Goal: Transaction & Acquisition: Purchase product/service

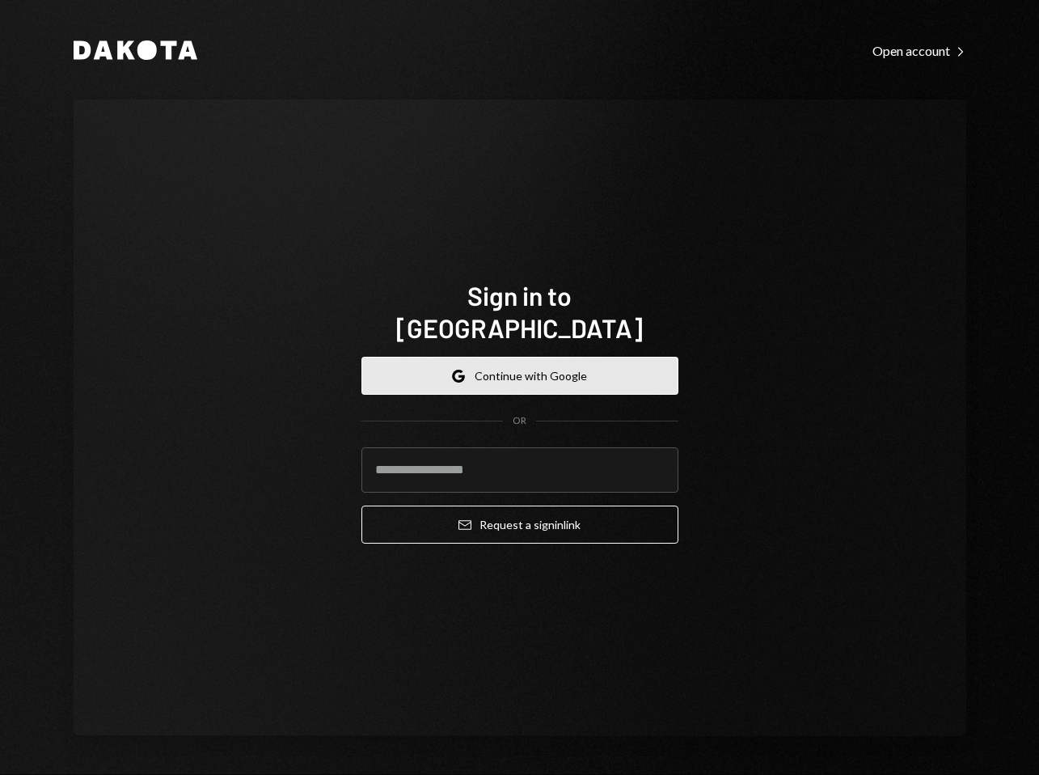
click at [551, 357] on button "Google Continue with Google" at bounding box center [519, 376] width 317 height 38
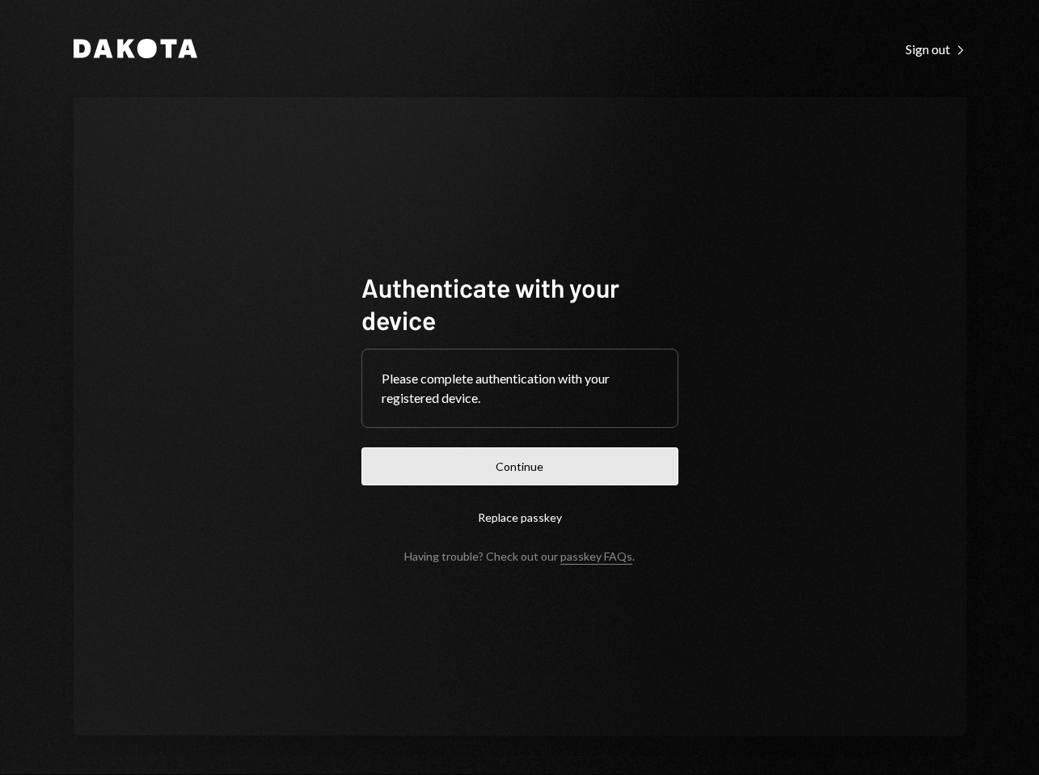
click at [578, 467] on button "Continue" at bounding box center [519, 466] width 317 height 38
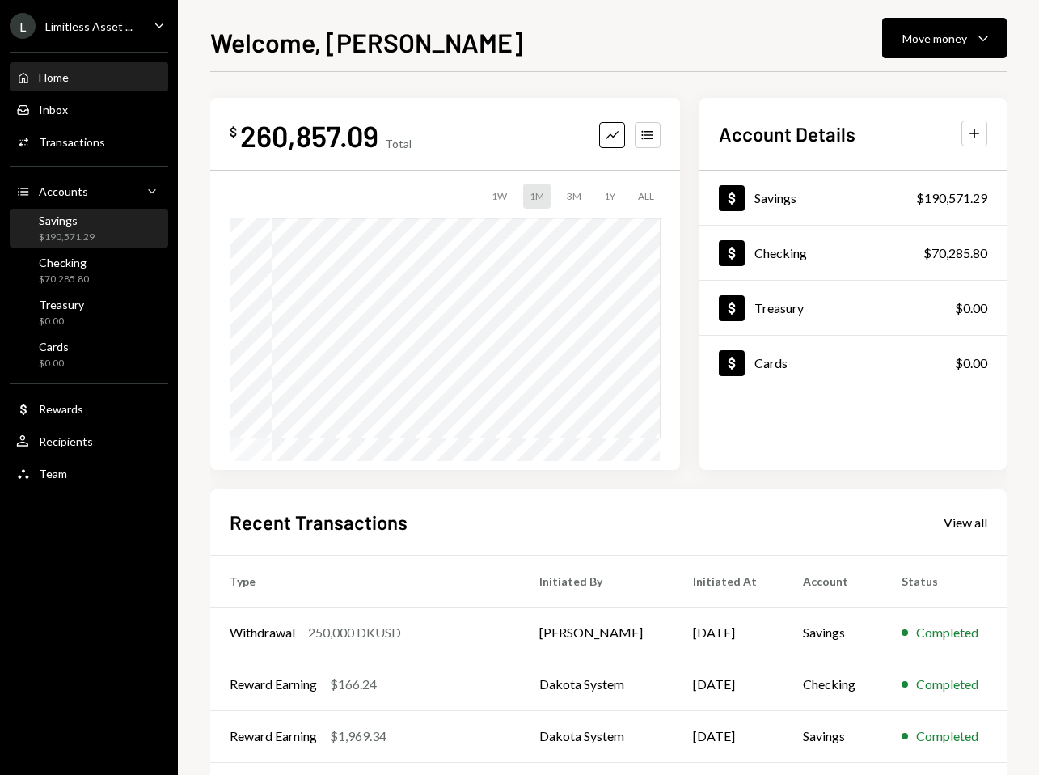
click at [66, 222] on div "Savings" at bounding box center [67, 220] width 56 height 14
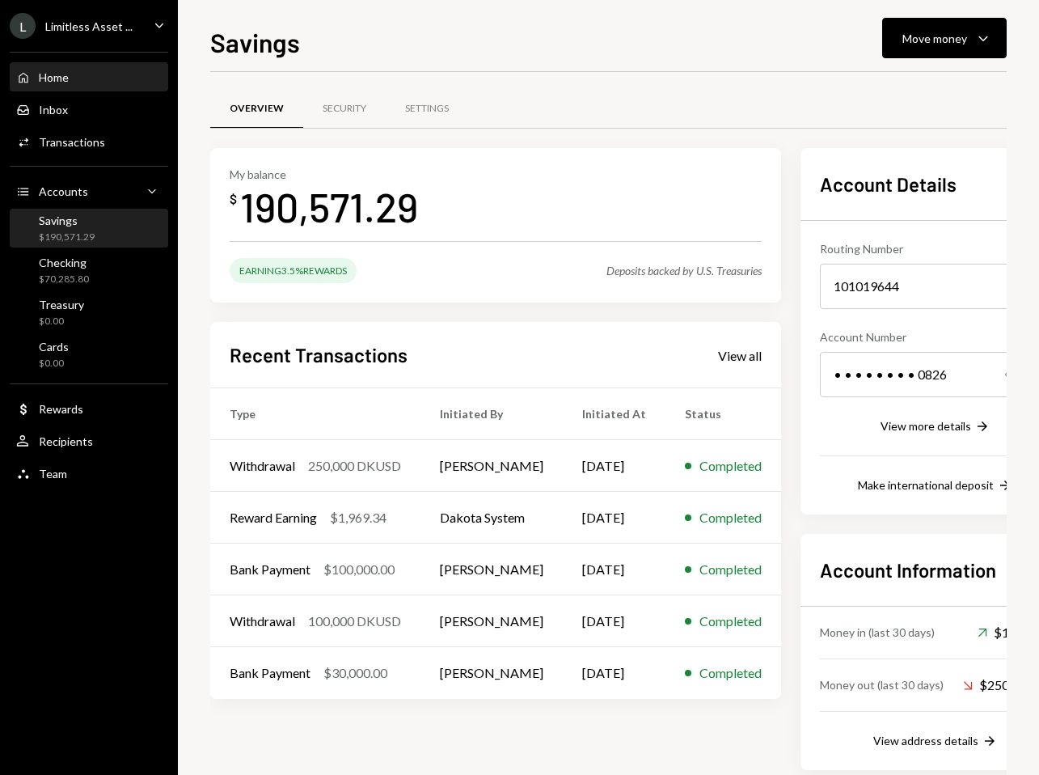
click at [88, 80] on div "Home Home" at bounding box center [89, 77] width 146 height 15
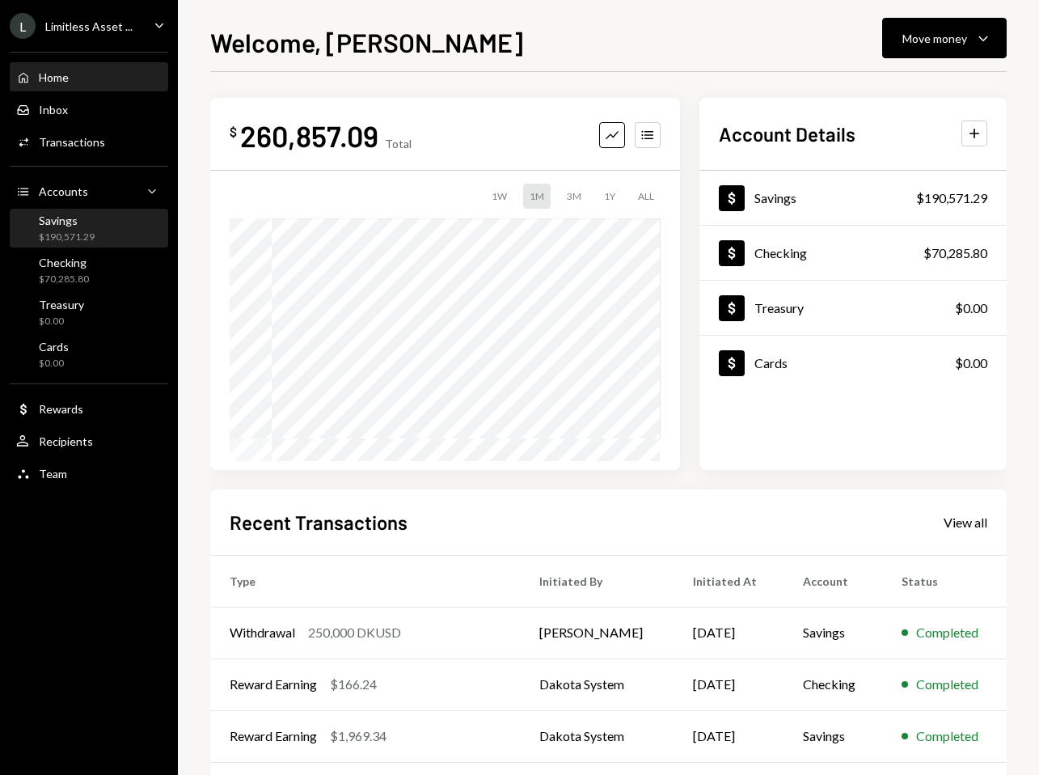
click at [112, 225] on div "Savings $190,571.29" at bounding box center [89, 228] width 146 height 31
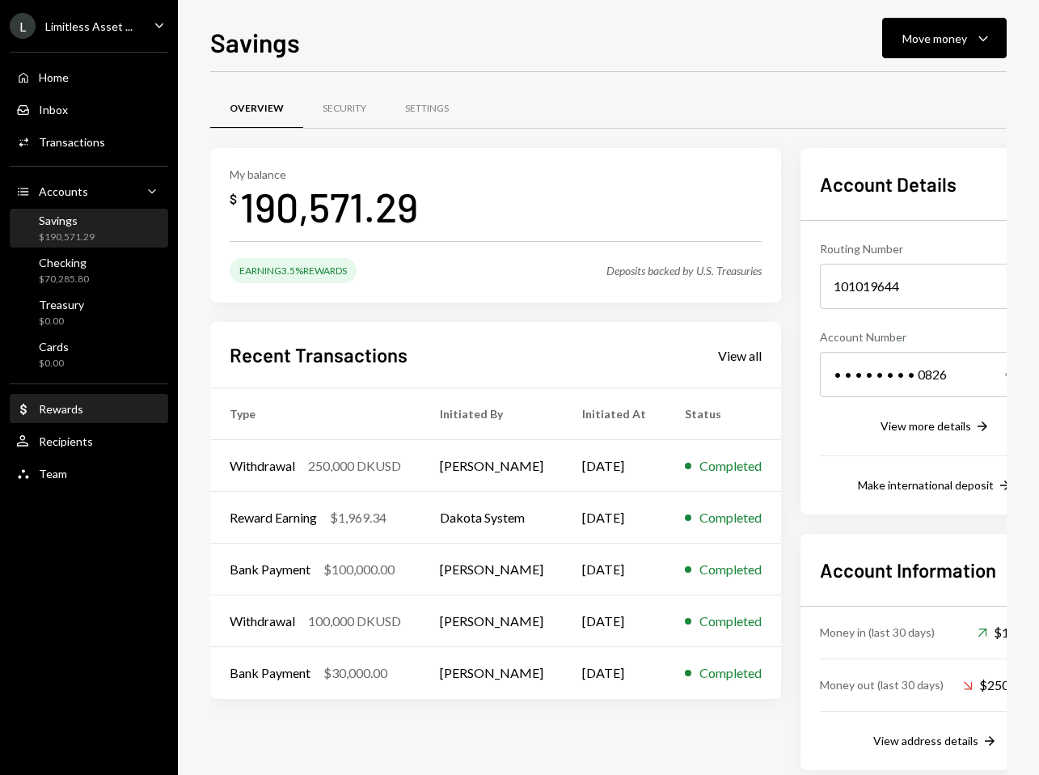
click at [67, 408] on div "Rewards" at bounding box center [61, 409] width 44 height 14
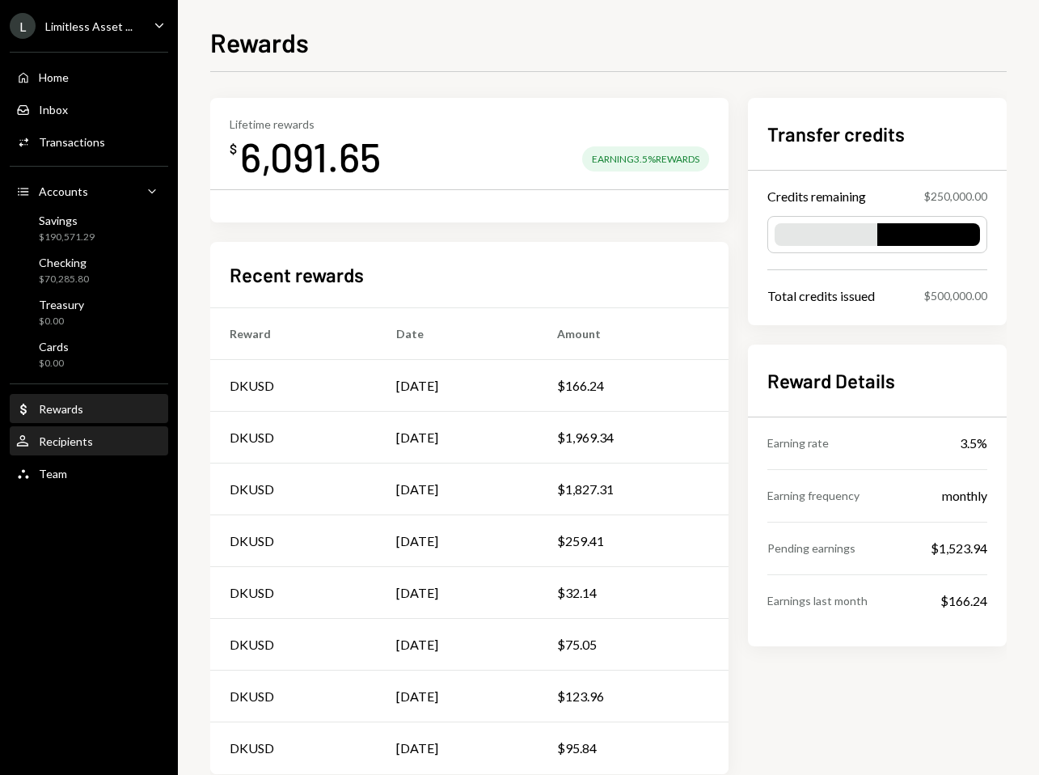
click at [67, 437] on div "Recipients" at bounding box center [66, 441] width 54 height 14
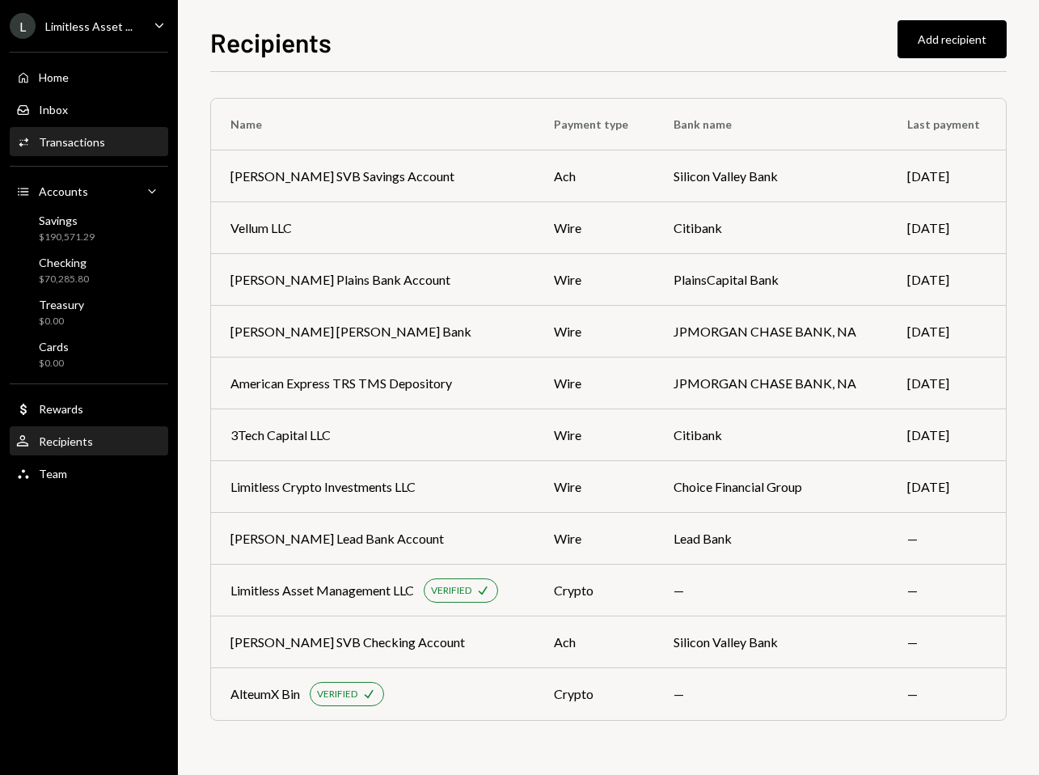
click at [70, 154] on div "Activities Transactions" at bounding box center [89, 142] width 146 height 27
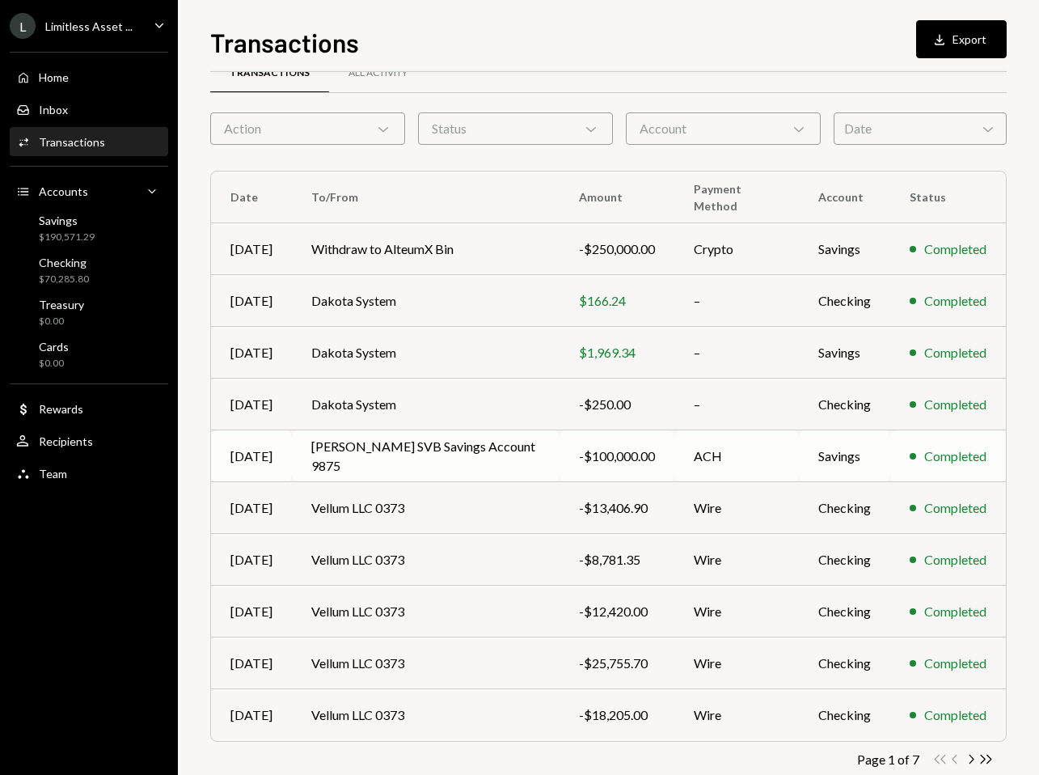
scroll to position [42, 0]
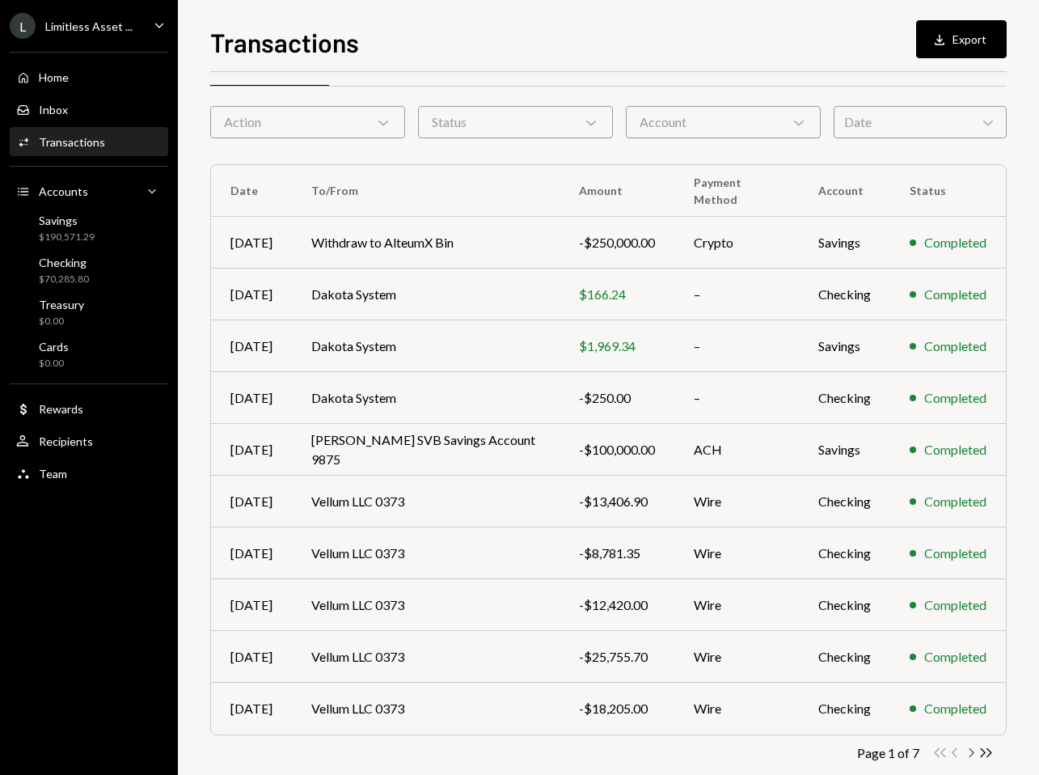
click at [973, 754] on icon "Chevron Right" at bounding box center [970, 752] width 15 height 15
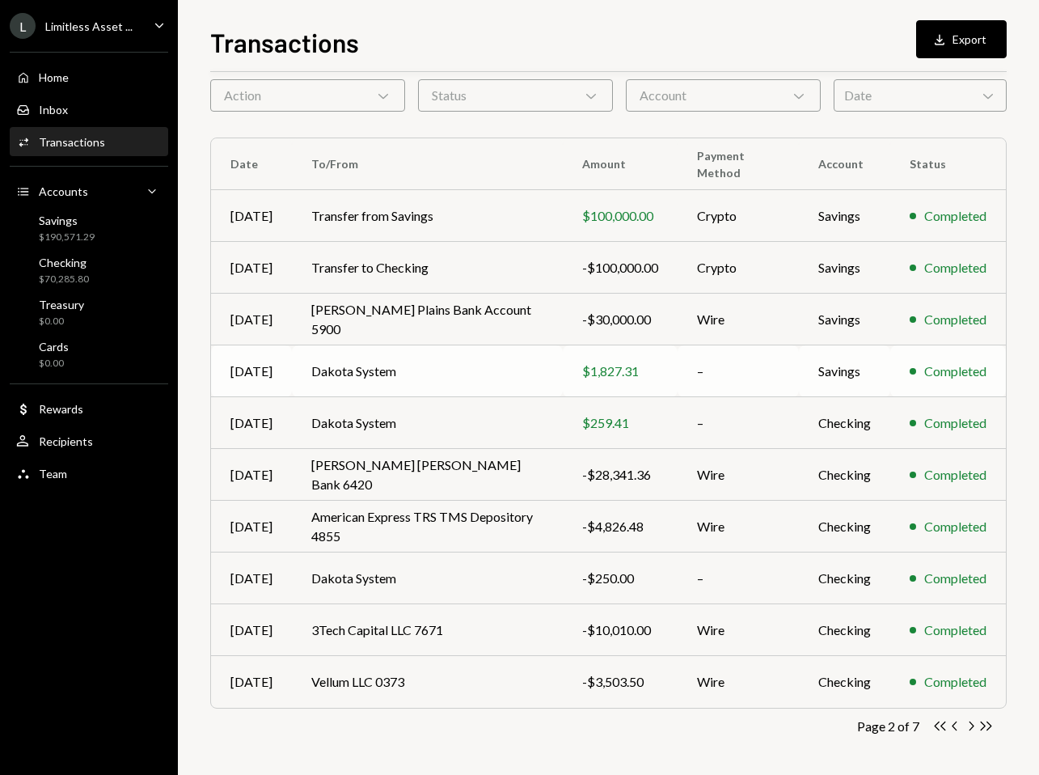
scroll to position [70, 0]
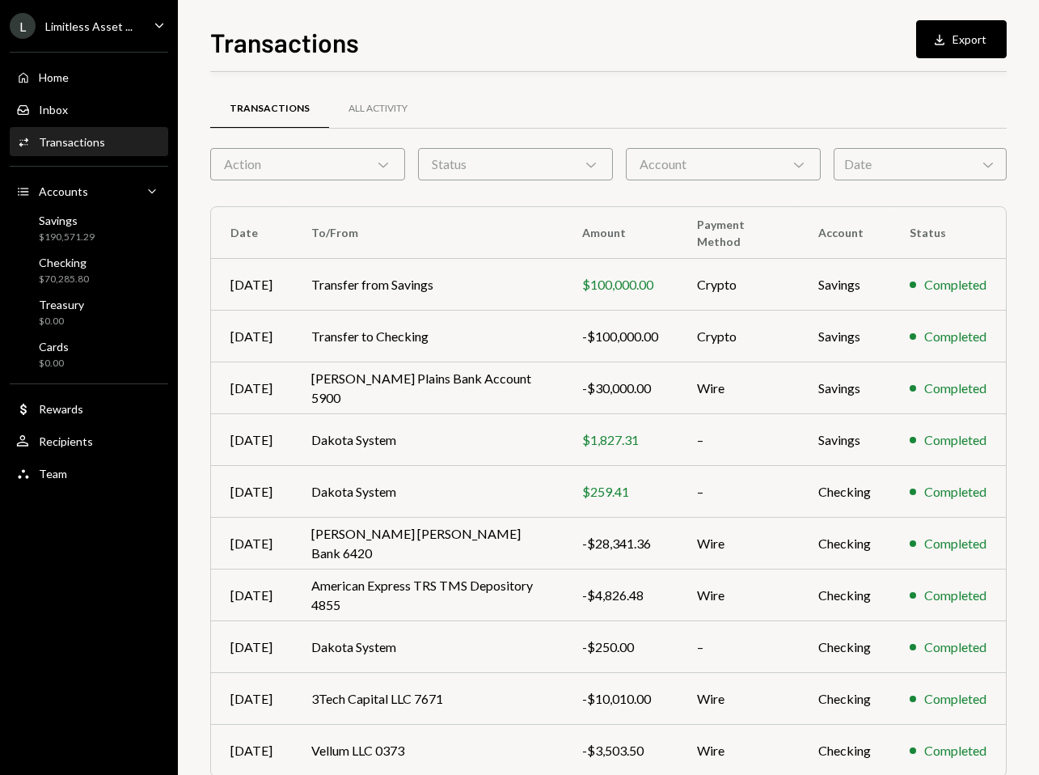
scroll to position [70, 0]
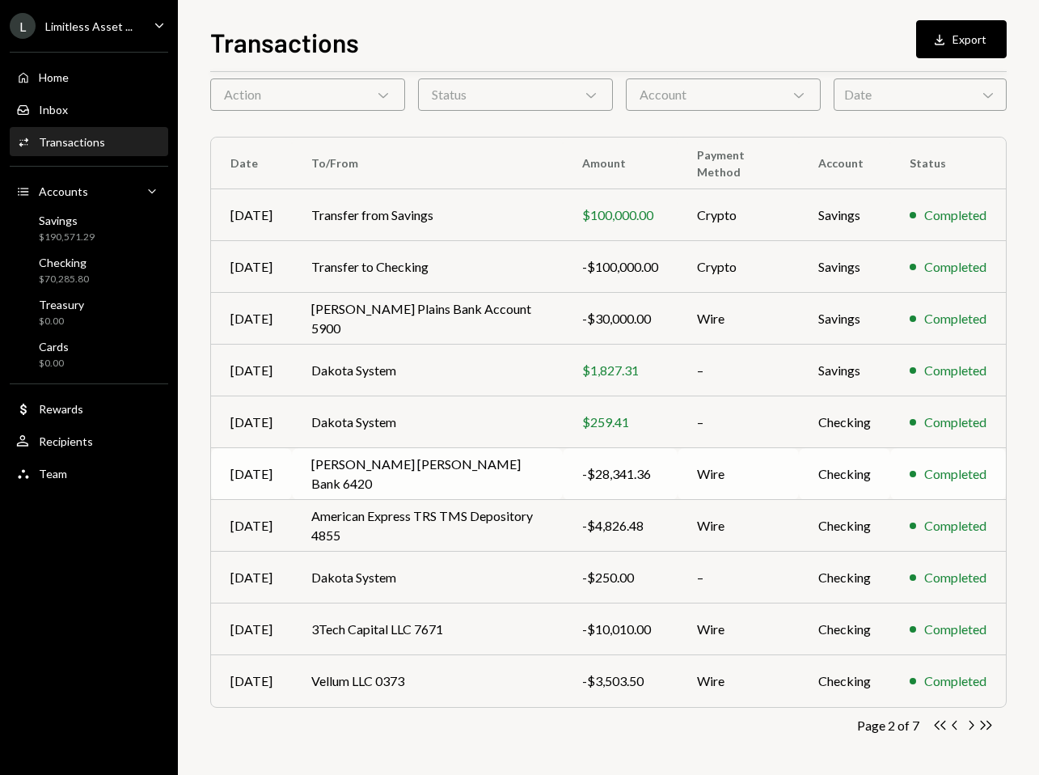
click at [482, 477] on td "[PERSON_NAME] [PERSON_NAME] Bank 6420" at bounding box center [427, 474] width 271 height 52
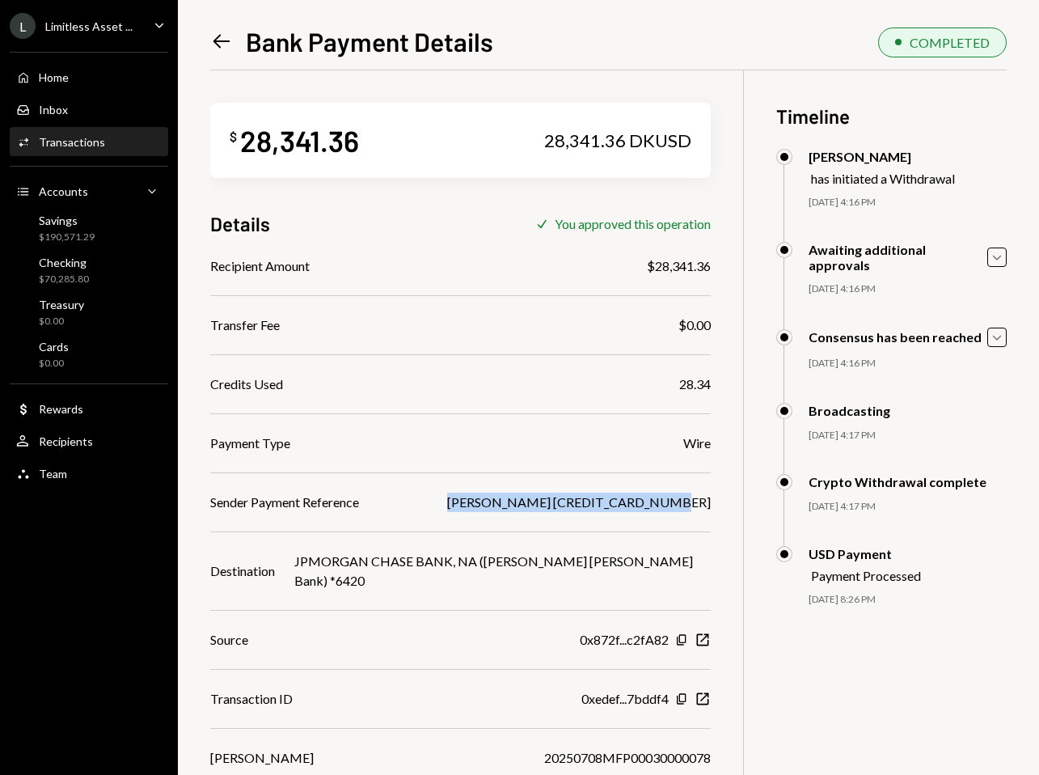
drag, startPoint x: 468, startPoint y: 504, endPoint x: 686, endPoint y: 498, distance: 218.4
click at [686, 498] on div "$ 28,341.36 28,341.36 DKUSD Details Check You approved this operation Recipient…" at bounding box center [608, 457] width 796 height 775
copy div "[PERSON_NAME] [CREDIT_CARD_NUMBER]"
click at [222, 35] on icon "Left Arrow" at bounding box center [221, 41] width 23 height 23
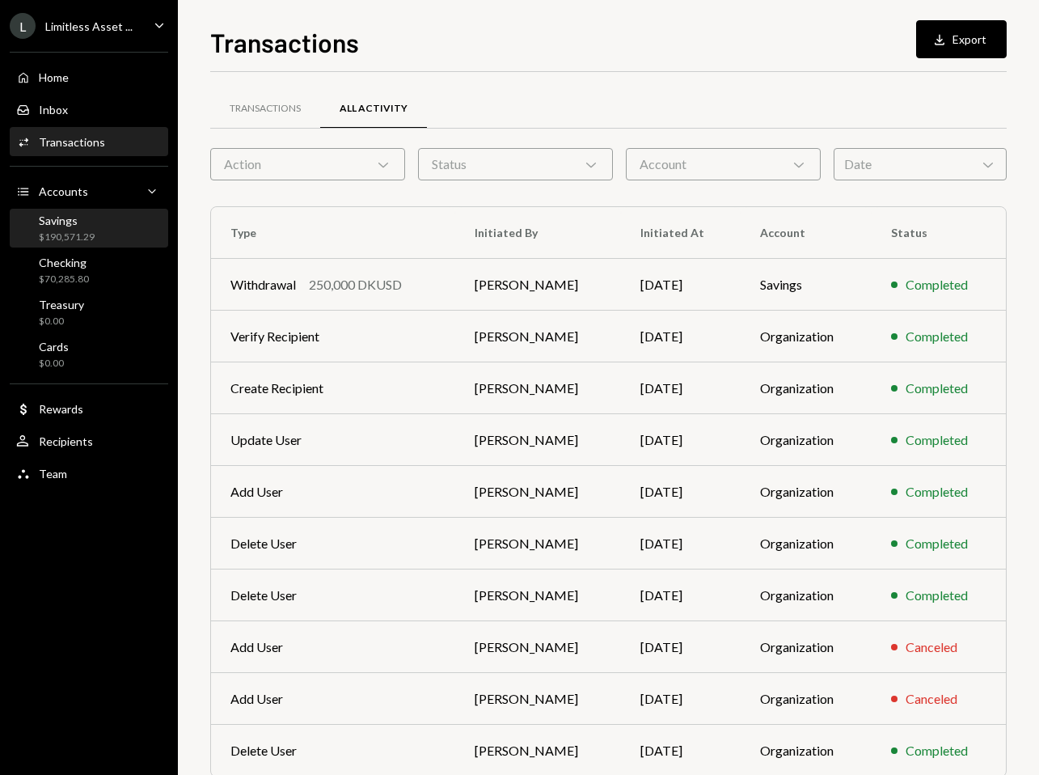
click at [107, 221] on div "Savings $190,571.29" at bounding box center [89, 228] width 146 height 31
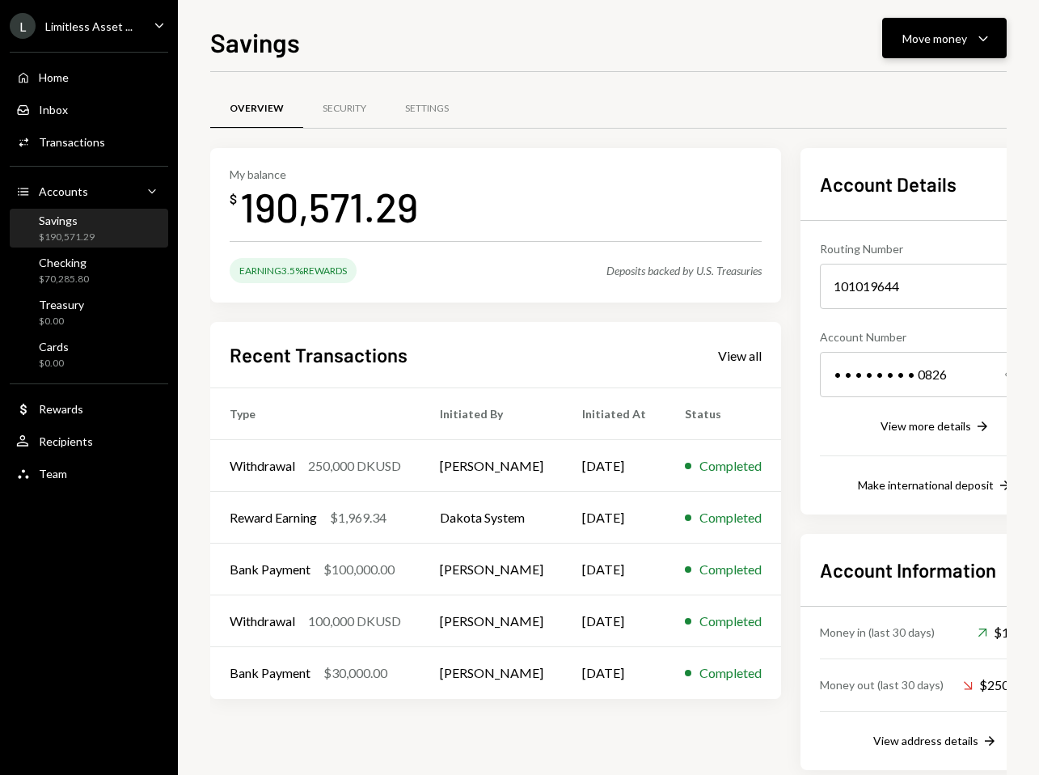
click at [913, 47] on div "Move money Caret Down" at bounding box center [944, 37] width 84 height 19
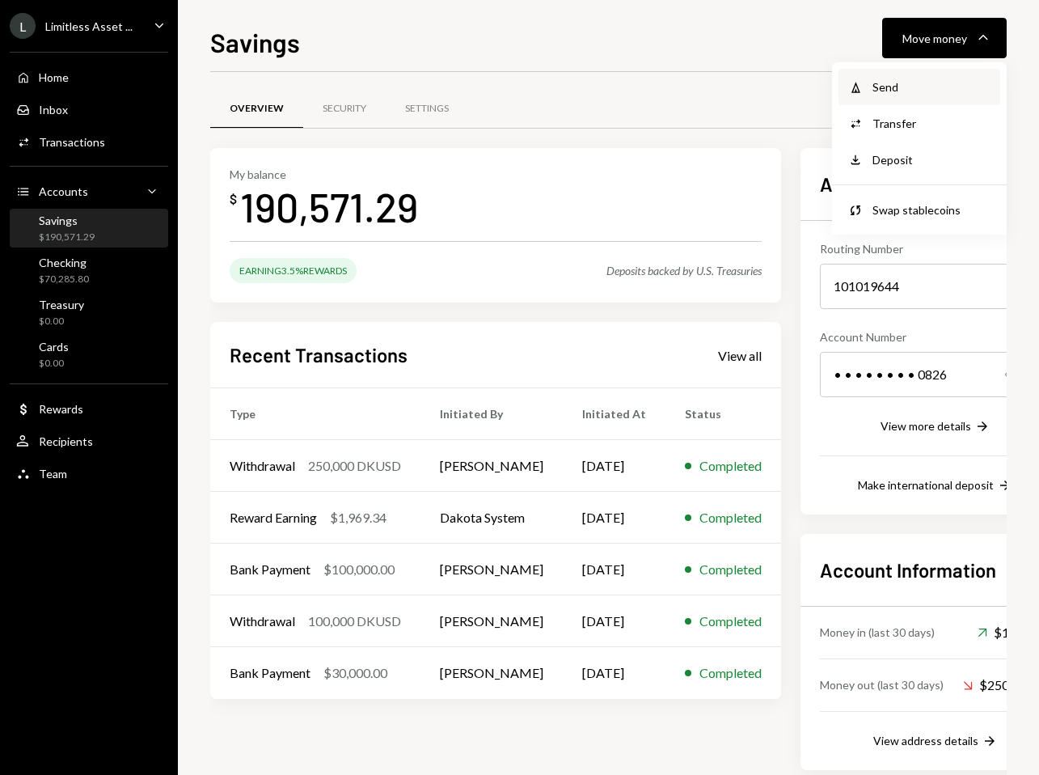
click at [908, 83] on div "Send" at bounding box center [931, 86] width 118 height 17
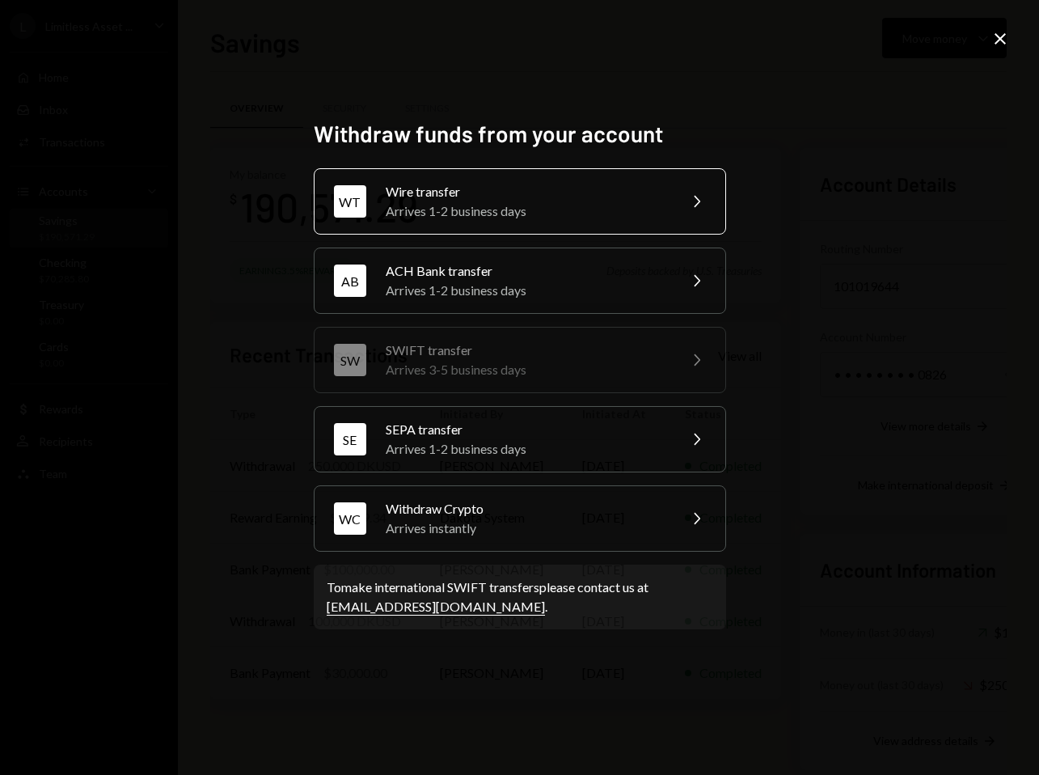
click at [592, 200] on div "Wire transfer" at bounding box center [526, 191] width 281 height 19
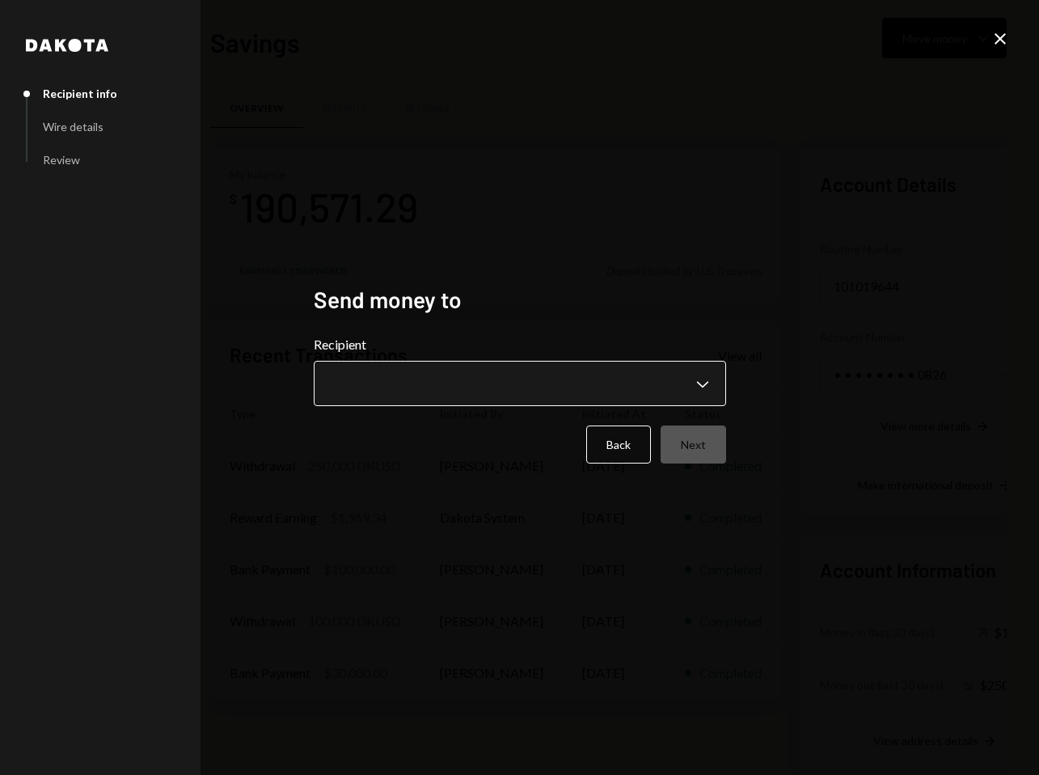
click at [515, 386] on body "L Limitless Asset ... Caret Down Home Home Inbox Inbox Activities Transactions …" at bounding box center [519, 387] width 1039 height 775
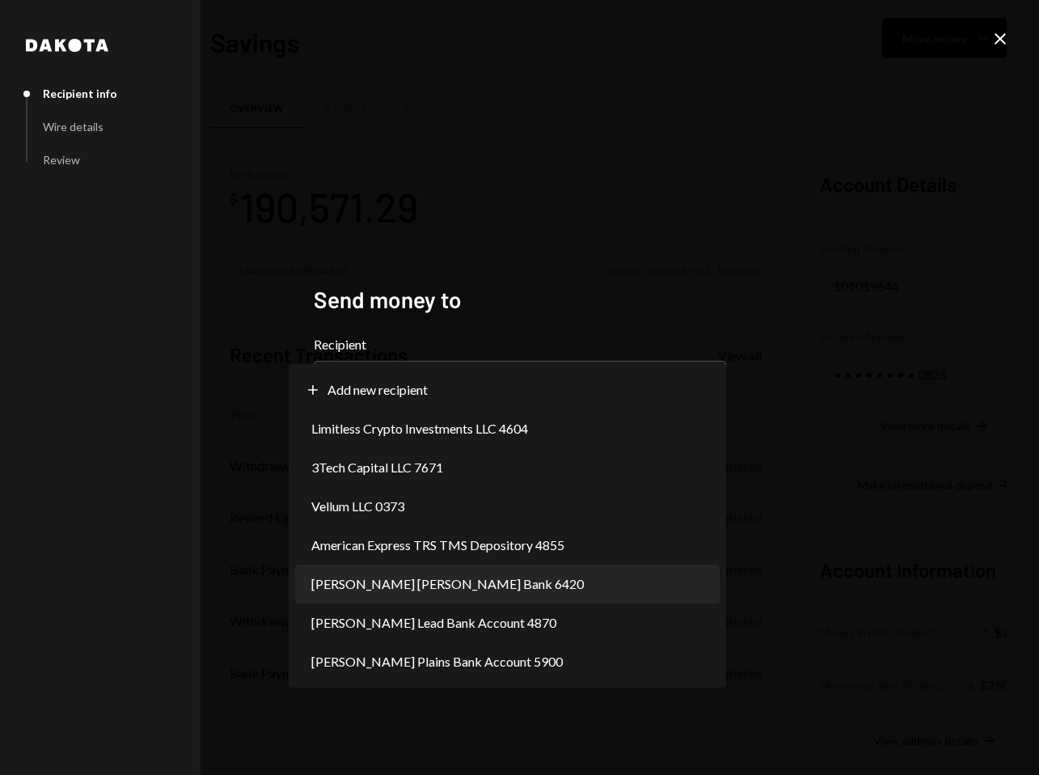
select select "**********"
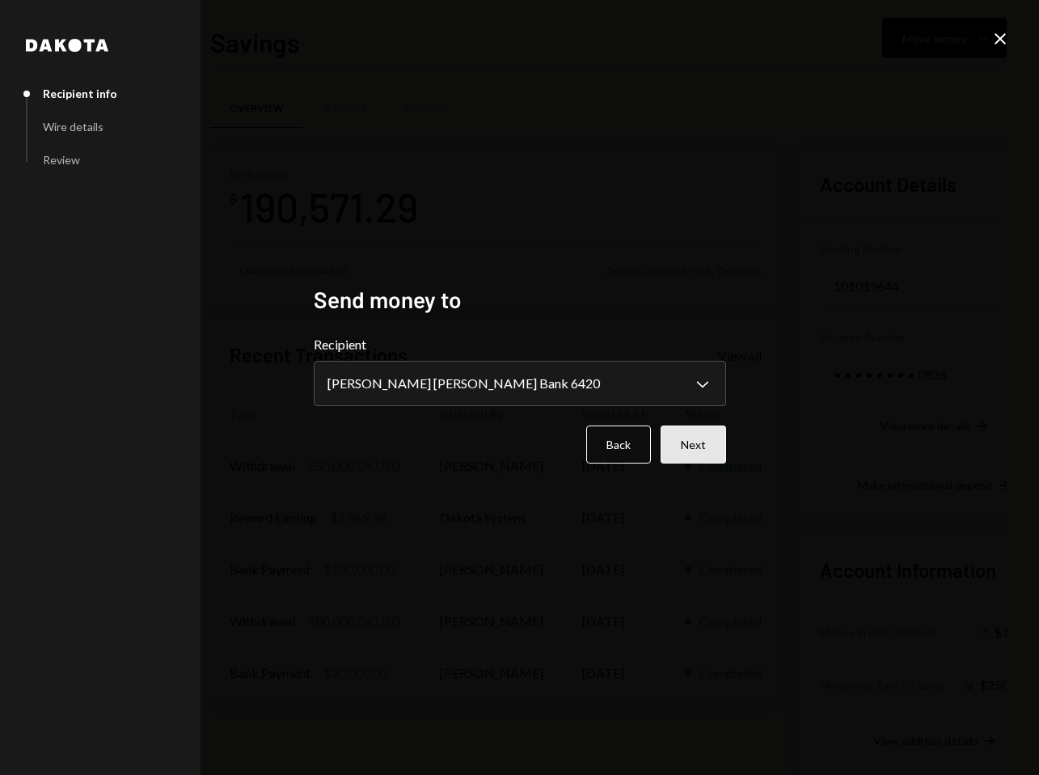
click at [697, 450] on button "Next" at bounding box center [693, 444] width 65 height 38
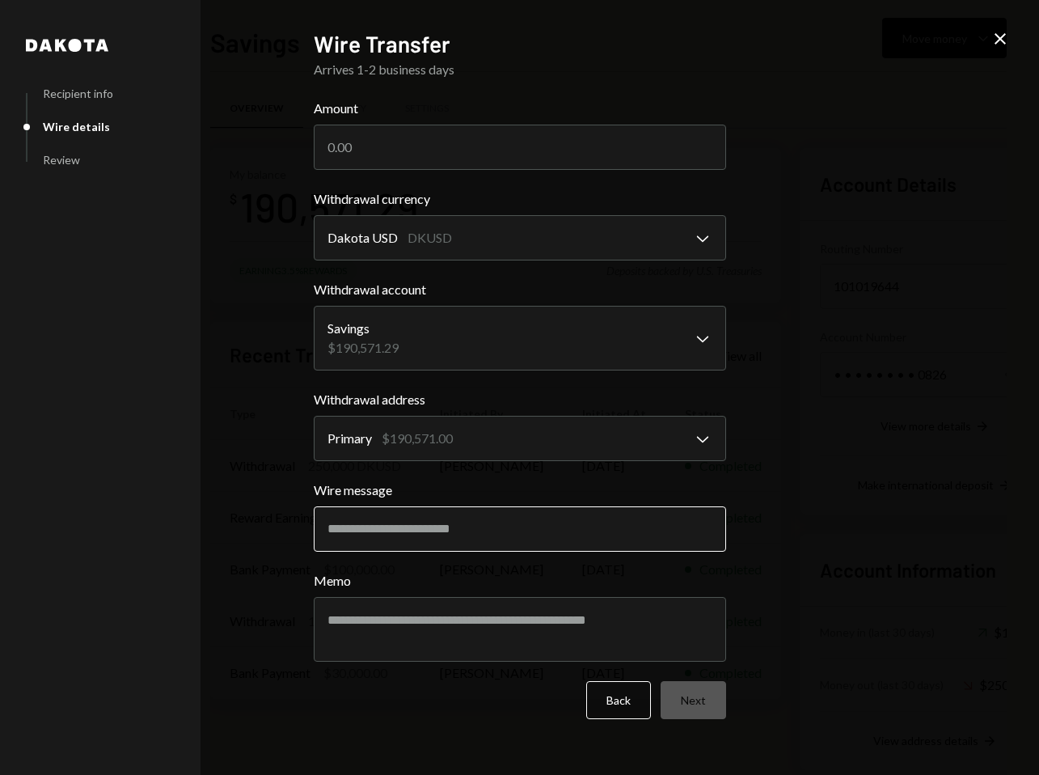
click at [435, 522] on input "Wire message" at bounding box center [520, 528] width 412 height 45
paste input "**********"
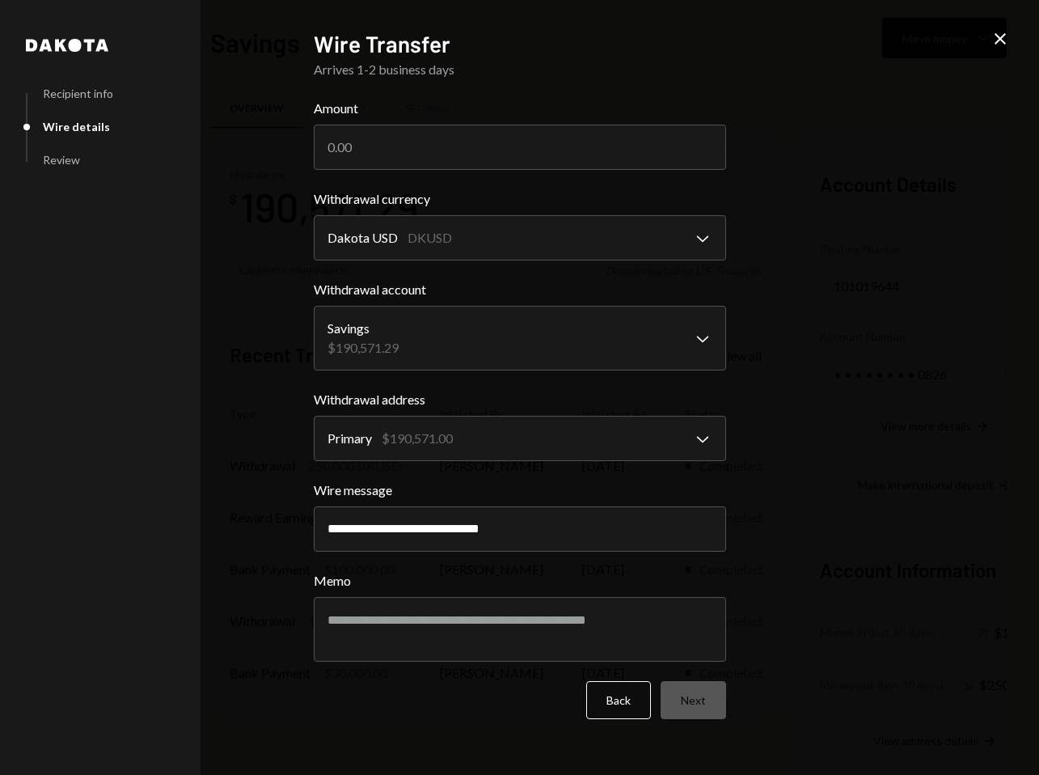
type input "**********"
click at [436, 429] on body "L Limitless Asset ... Caret Down Home Home Inbox Inbox Activities Transactions …" at bounding box center [519, 387] width 1039 height 775
click at [375, 151] on input "Amount" at bounding box center [520, 147] width 412 height 45
paste input "20350.92"
type input "20350.92"
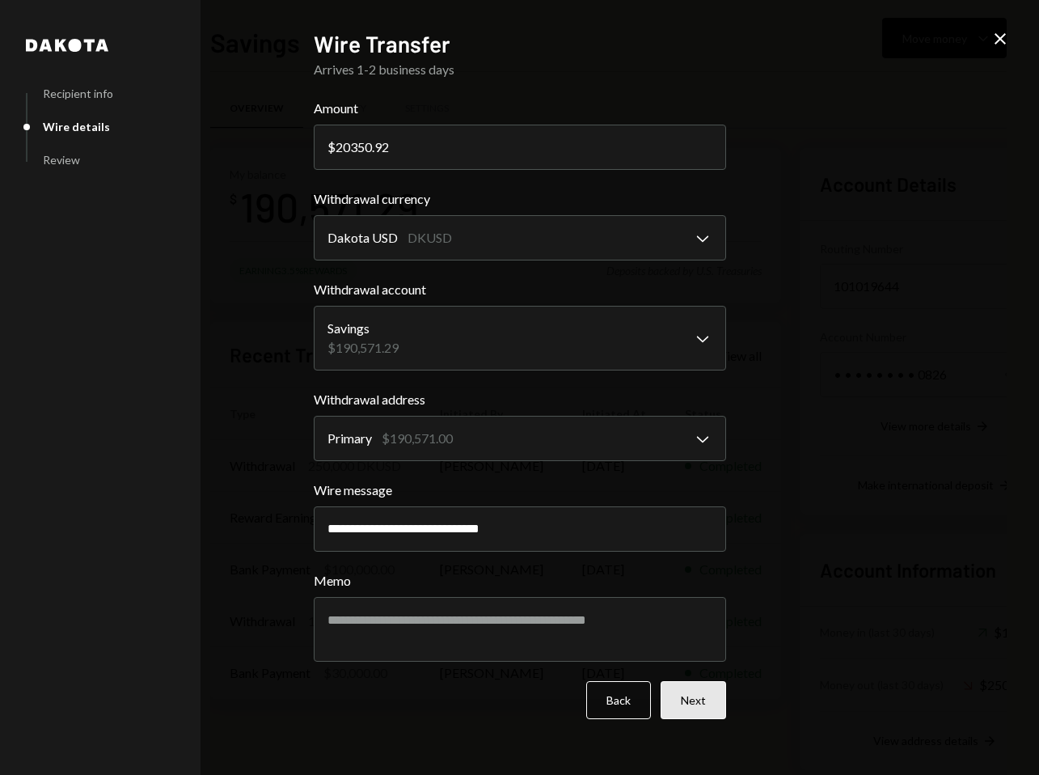
click at [679, 697] on button "Next" at bounding box center [693, 700] width 65 height 38
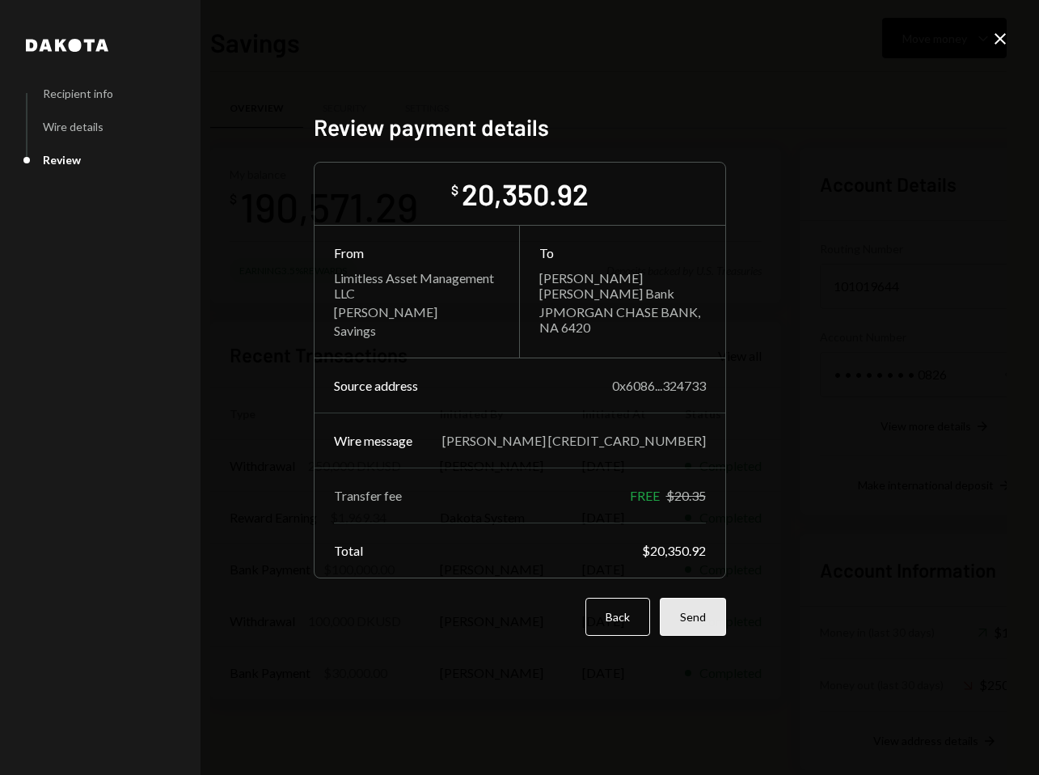
click at [698, 614] on button "Send" at bounding box center [693, 617] width 66 height 38
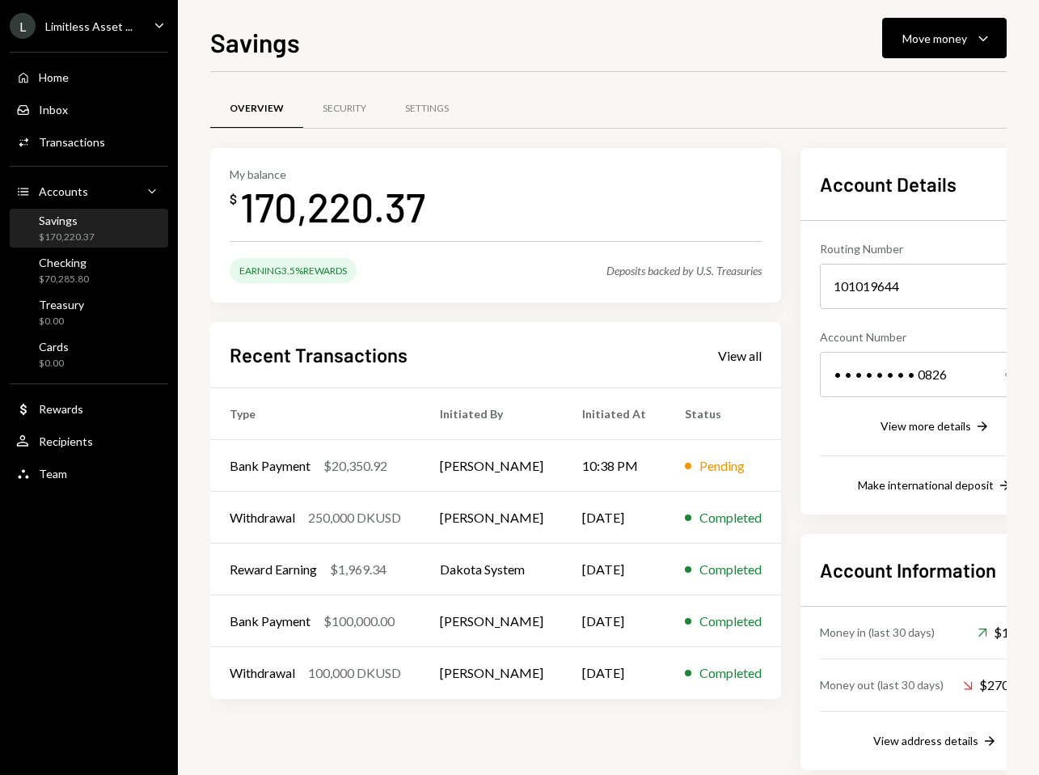
click at [98, 226] on div "Savings $170,220.37" at bounding box center [89, 228] width 146 height 31
click at [937, 38] on div "Move money" at bounding box center [934, 38] width 65 height 17
click at [83, 144] on div "Transactions" at bounding box center [72, 142] width 66 height 14
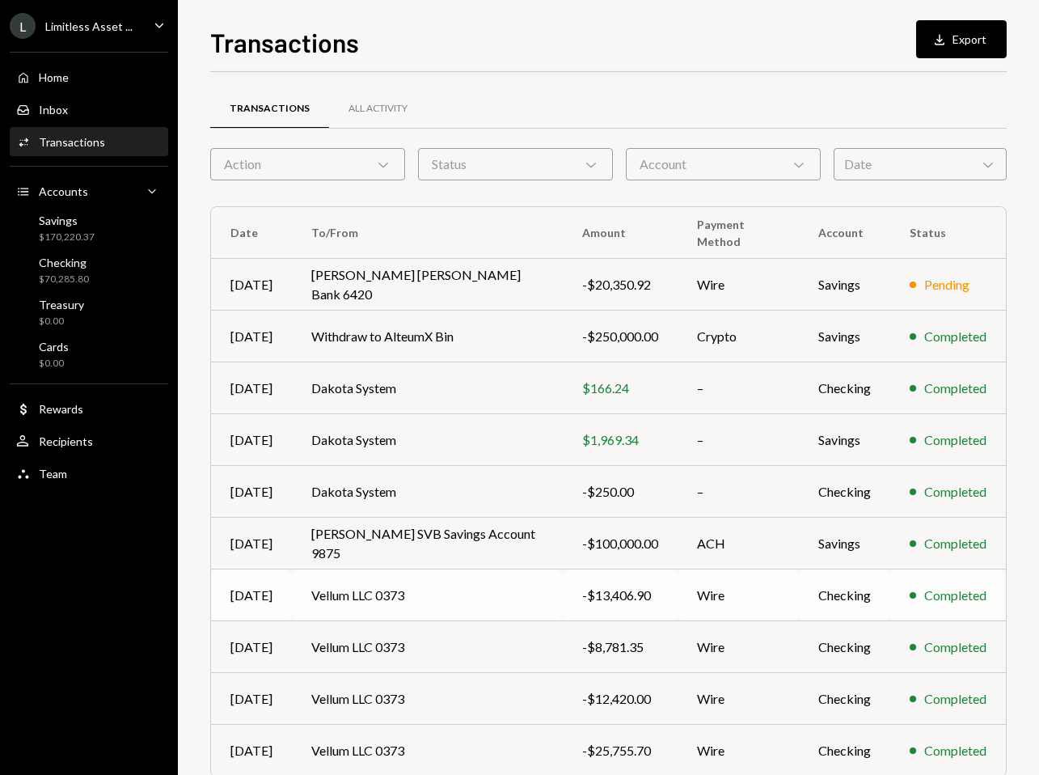
scroll to position [70, 0]
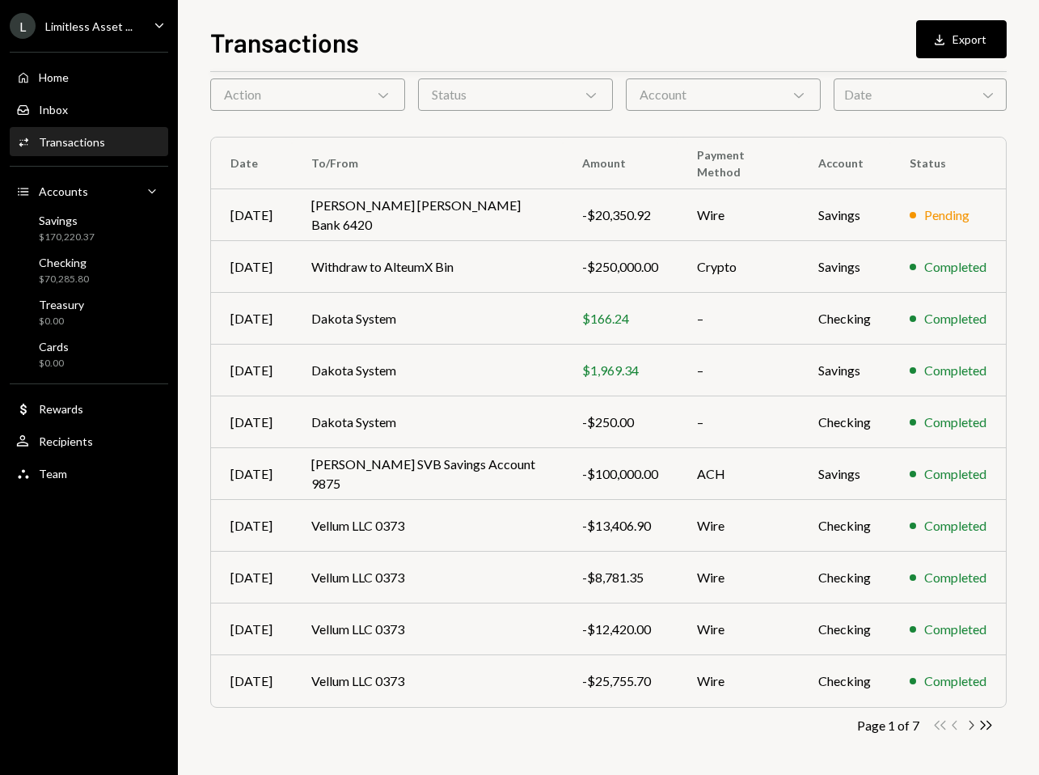
click at [971, 727] on icon "button" at bounding box center [971, 724] width 5 height 9
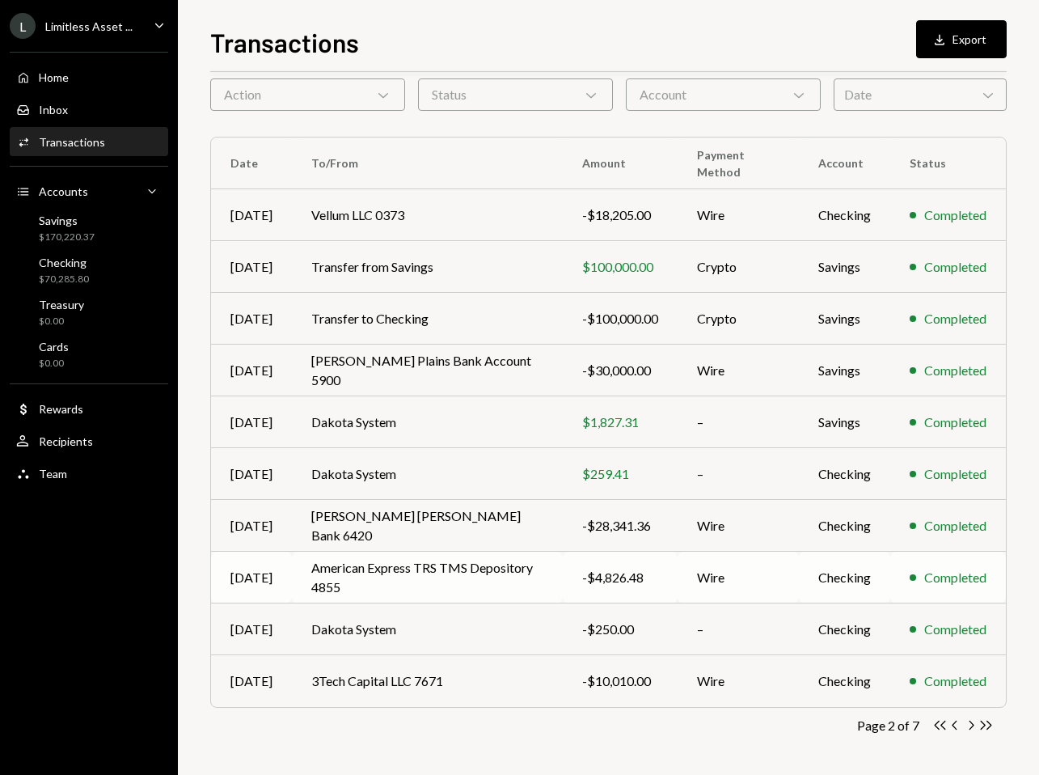
click at [522, 582] on td "American Express TRS TMS Depository 4855" at bounding box center [427, 577] width 271 height 52
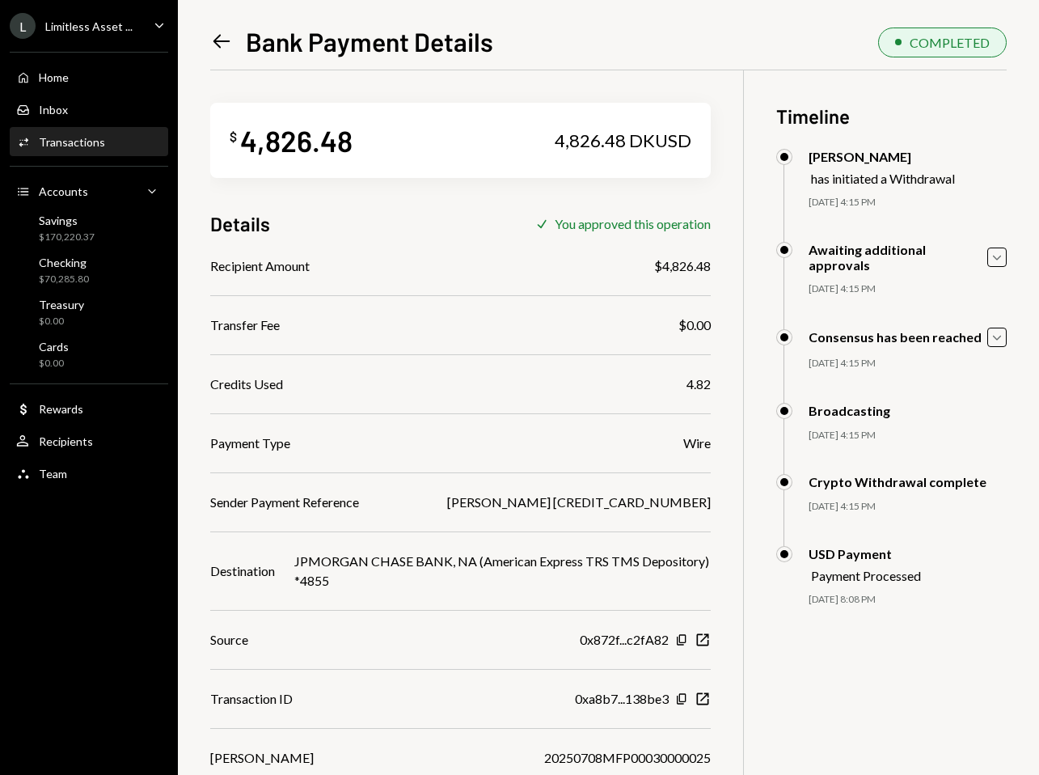
drag, startPoint x: 724, startPoint y: 503, endPoint x: 534, endPoint y: 504, distance: 190.0
click at [534, 504] on div "[PERSON_NAME] [CREDIT_CARD_NUMBER]" at bounding box center [579, 501] width 264 height 19
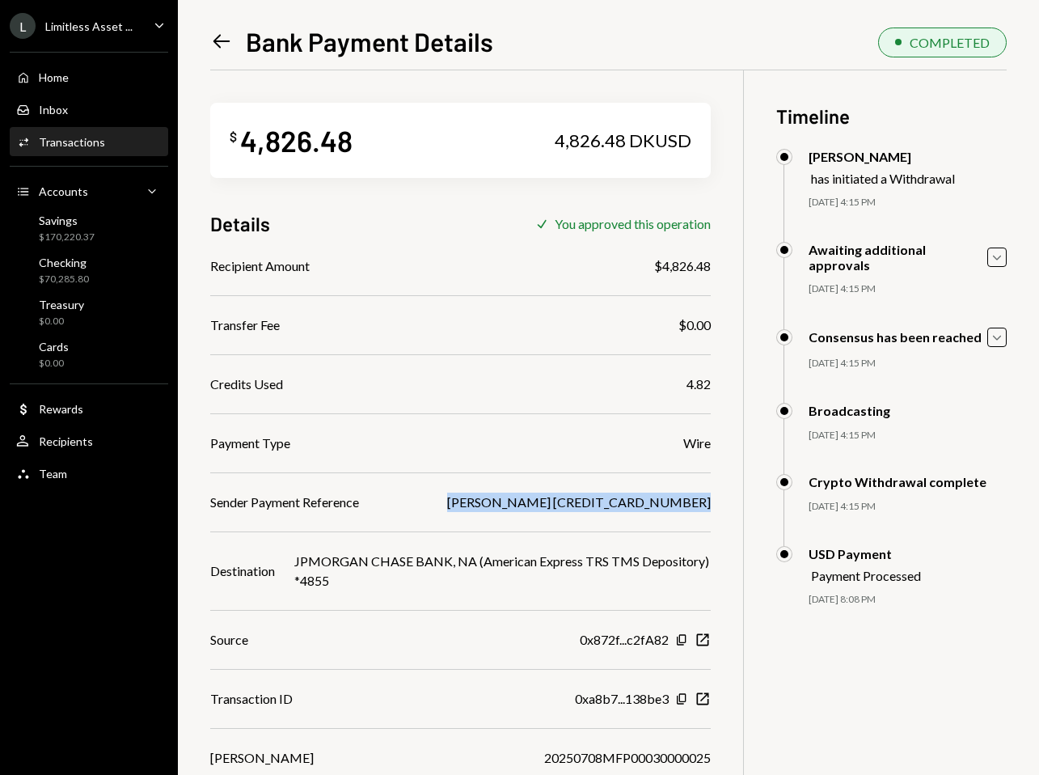
copy div "[PERSON_NAME] [CREDIT_CARD_NUMBER]"
click at [85, 80] on div "Home Home" at bounding box center [89, 77] width 146 height 15
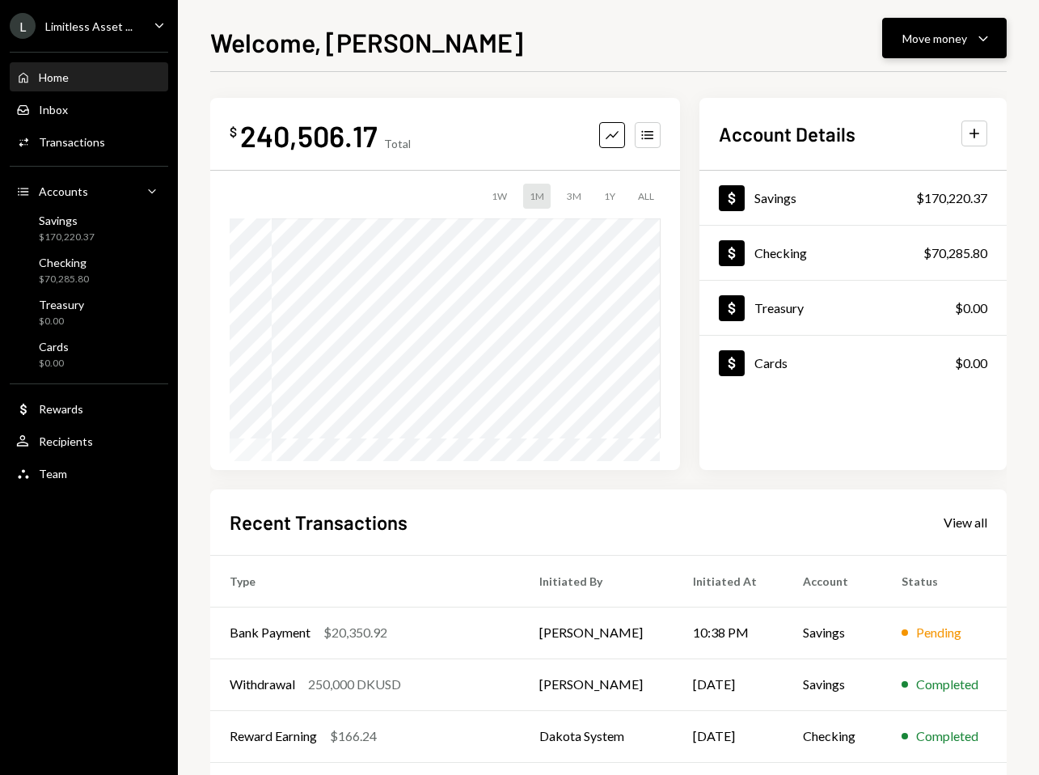
click at [931, 36] on div "Move money" at bounding box center [934, 38] width 65 height 17
click at [906, 80] on div "Send" at bounding box center [931, 86] width 118 height 17
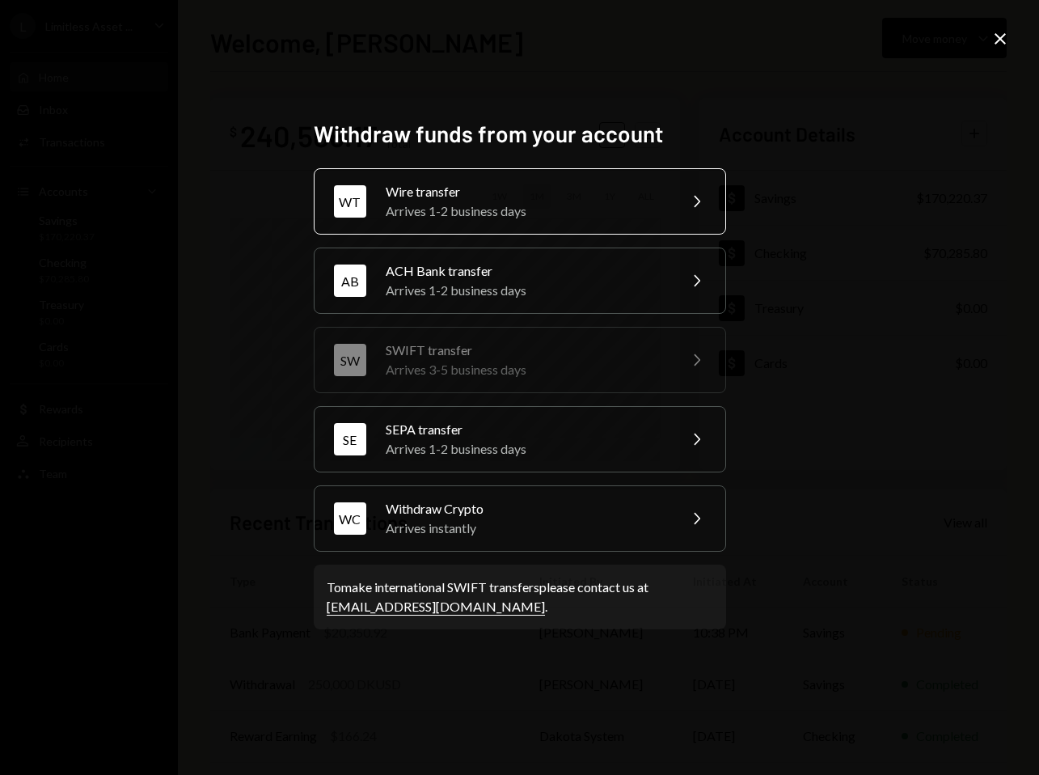
click at [576, 197] on div "Wire transfer" at bounding box center [526, 191] width 281 height 19
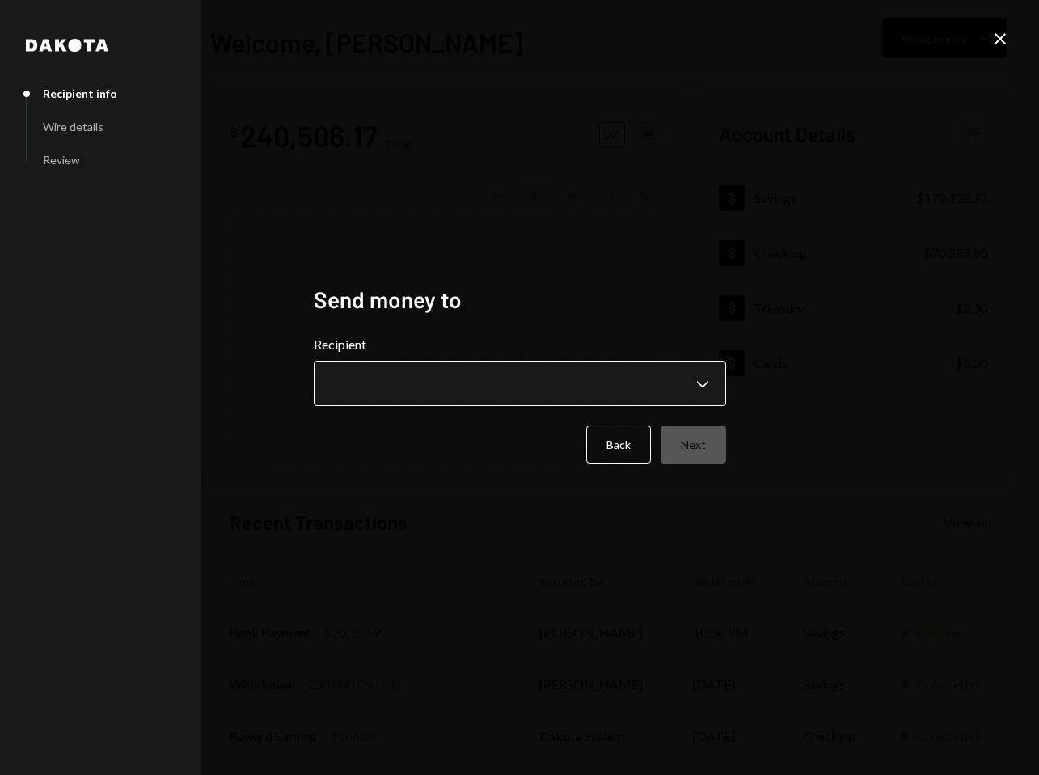
click at [430, 378] on body "**********" at bounding box center [519, 387] width 1039 height 775
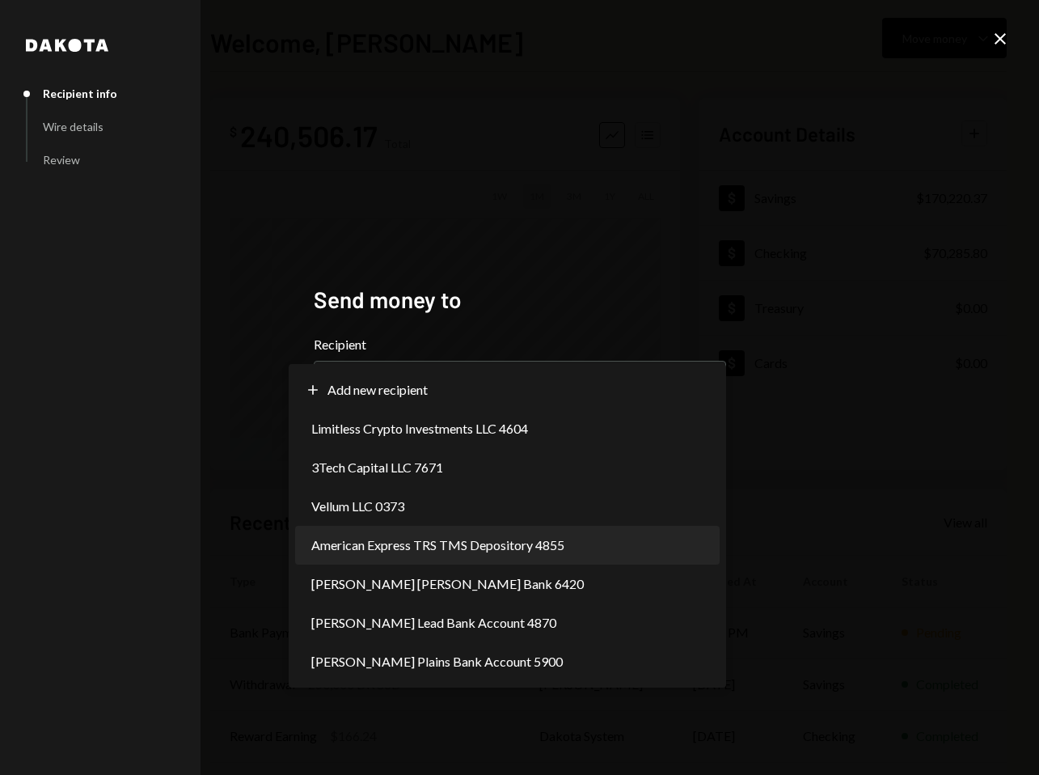
select select "**********"
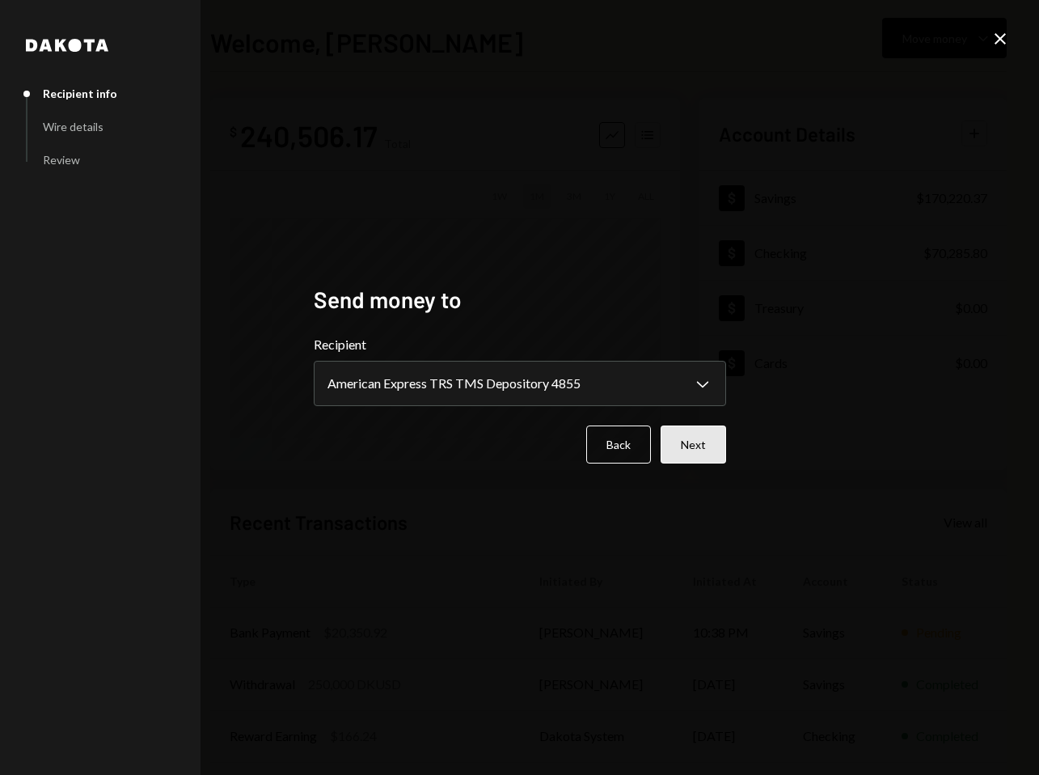
click at [681, 439] on button "Next" at bounding box center [693, 444] width 65 height 38
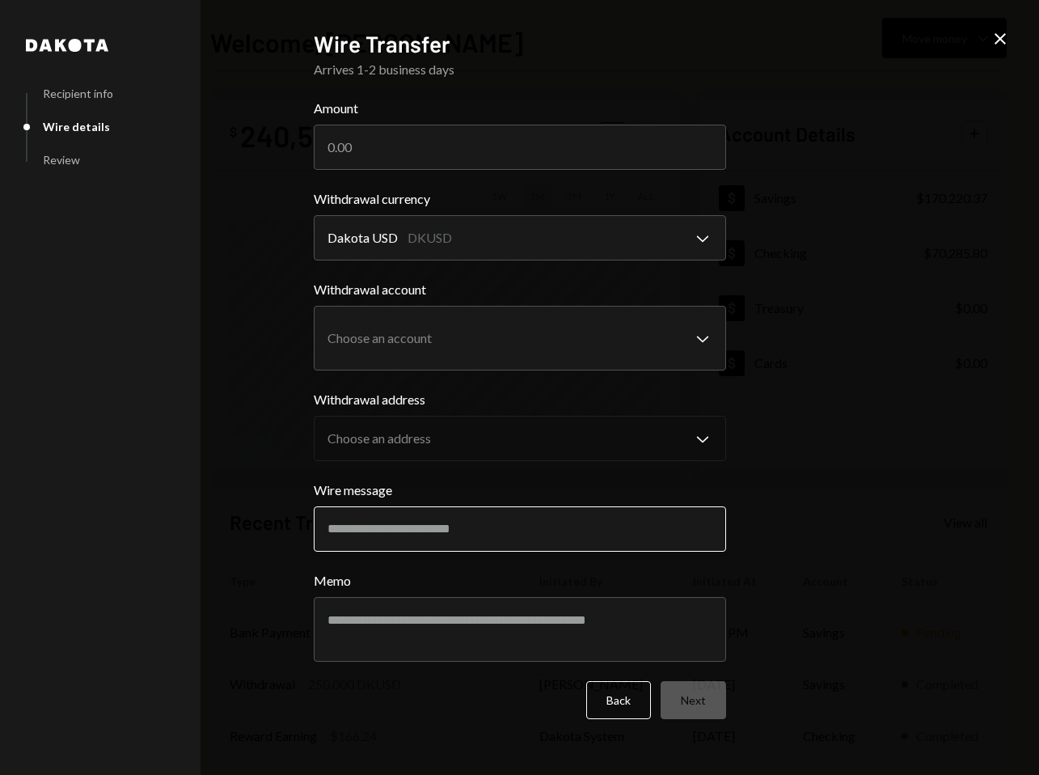
click at [378, 526] on input "Wire message" at bounding box center [520, 528] width 412 height 45
paste input "**********"
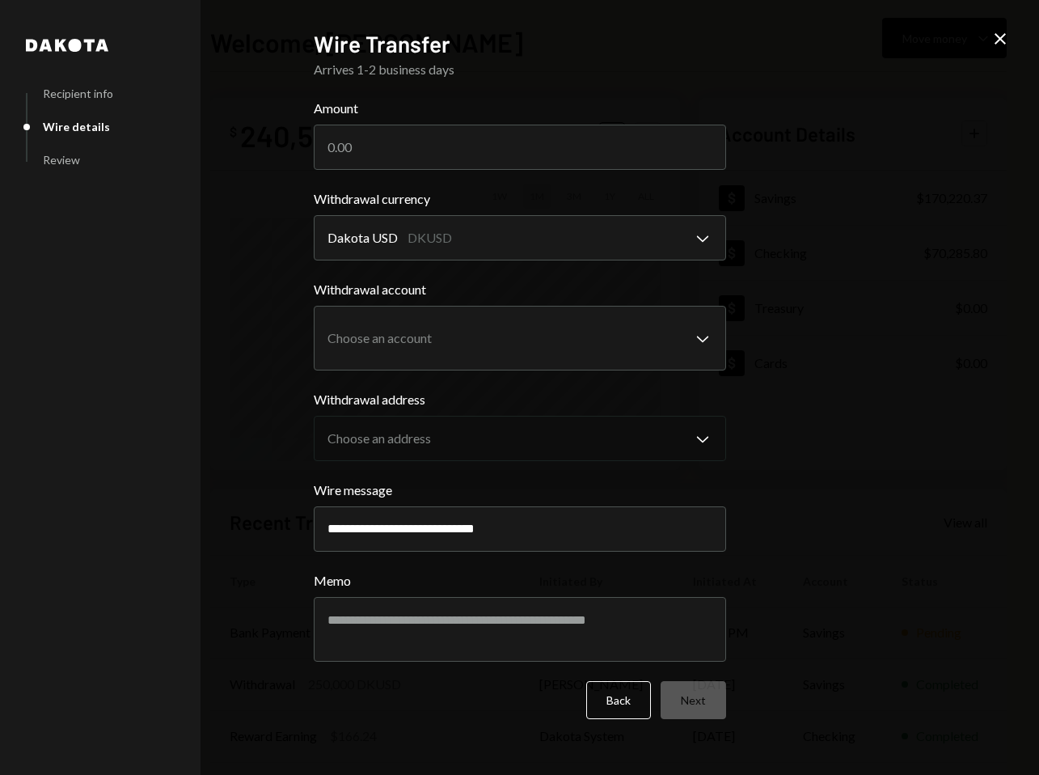
type input "**********"
click at [375, 144] on input "Amount" at bounding box center [520, 147] width 412 height 45
paste input "3488.43"
type input "3488.43"
click at [839, 353] on div "**********" at bounding box center [519, 387] width 1039 height 775
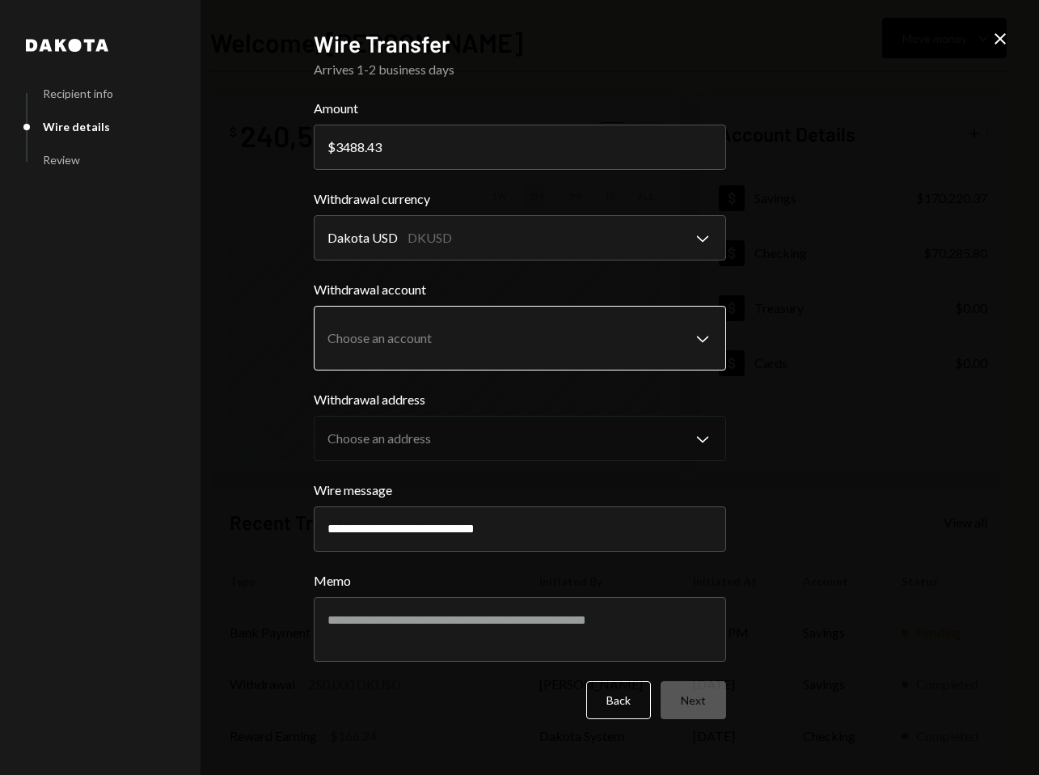
click at [446, 340] on body "L Limitless Asset ... Caret Down Home Home Inbox Inbox Activities Transactions …" at bounding box center [519, 387] width 1039 height 775
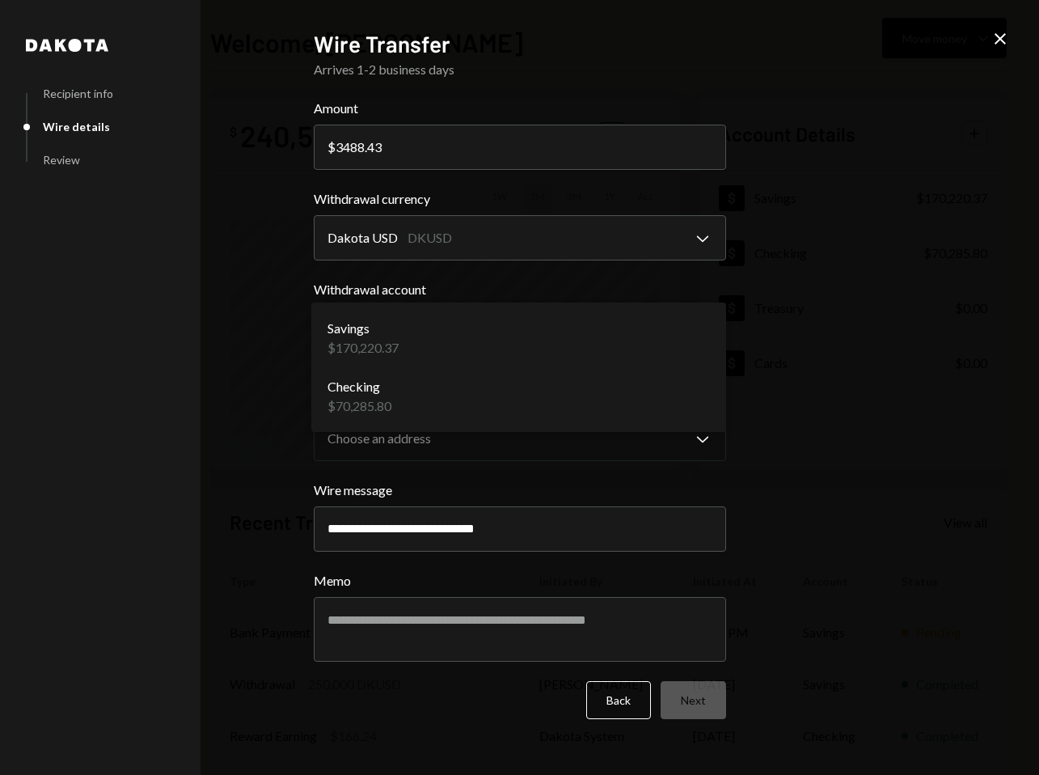
select select "**********"
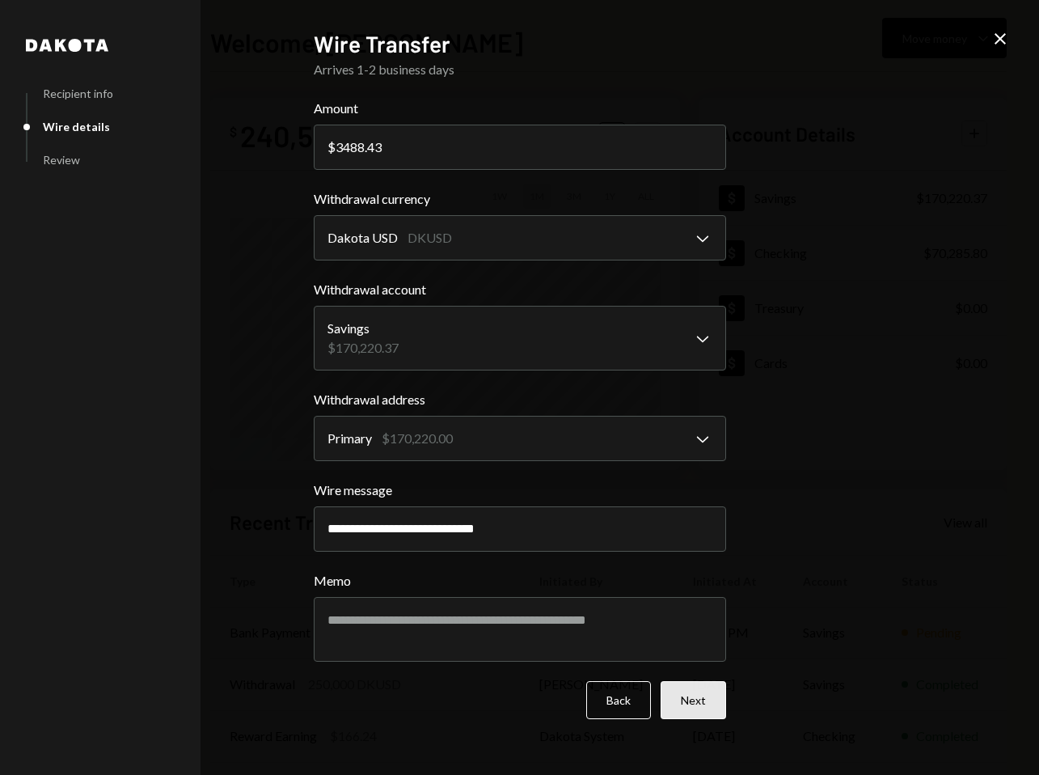
click at [686, 698] on button "Next" at bounding box center [693, 700] width 65 height 38
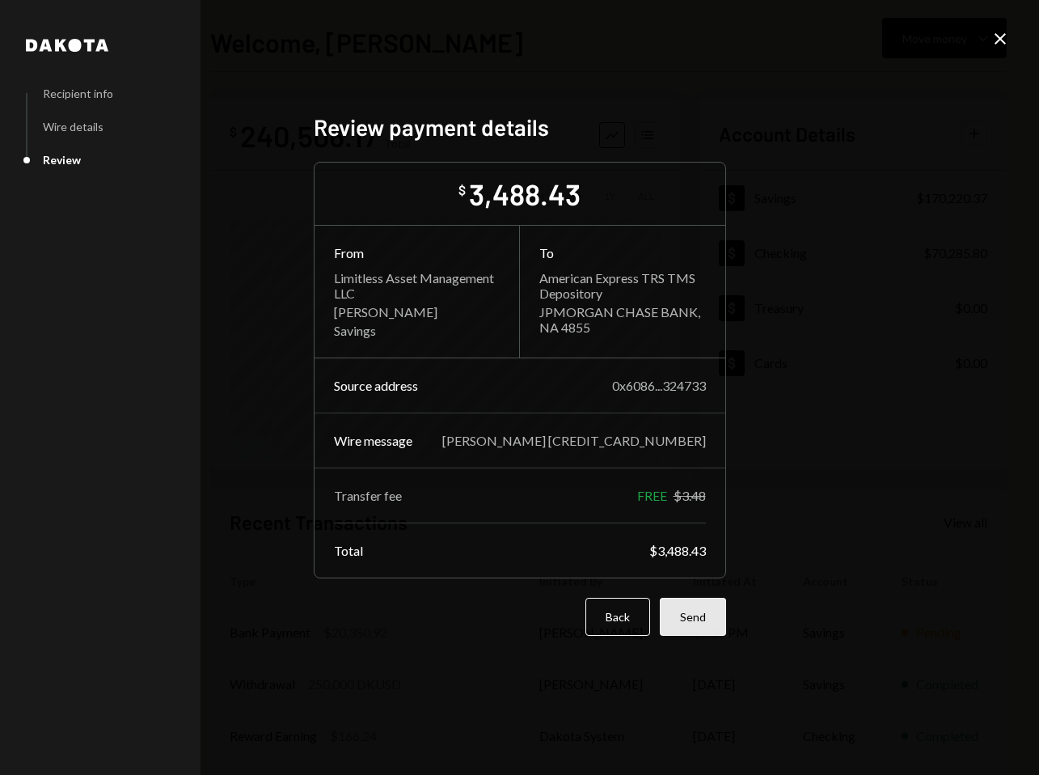
click at [695, 619] on button "Send" at bounding box center [693, 617] width 66 height 38
